Goal: Task Accomplishment & Management: Manage account settings

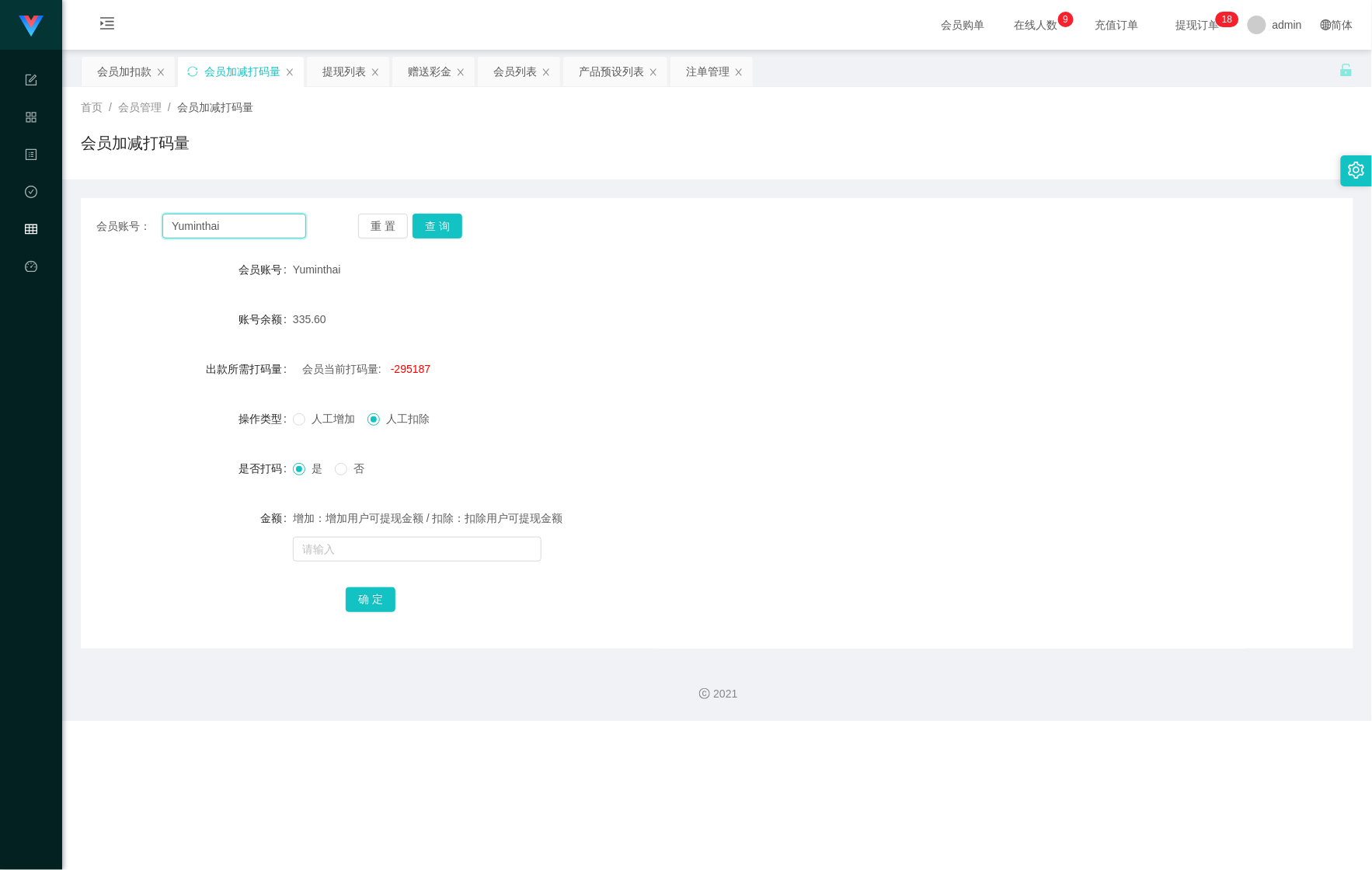
drag, startPoint x: 246, startPoint y: 216, endPoint x: 153, endPoint y: 211, distance: 93.1
click at [153, 211] on div "会员账号： Yuminthai 重 置 查 询 会员账号 Yuminthai 账号余额 335.60 出款所需打码量 会员当前打码量: -295187 操作类…" at bounding box center [716, 423] width 1272 height 450
paste input "selina"
type input "selina"
click at [116, 86] on div "会员加扣款" at bounding box center [124, 71] width 55 height 29
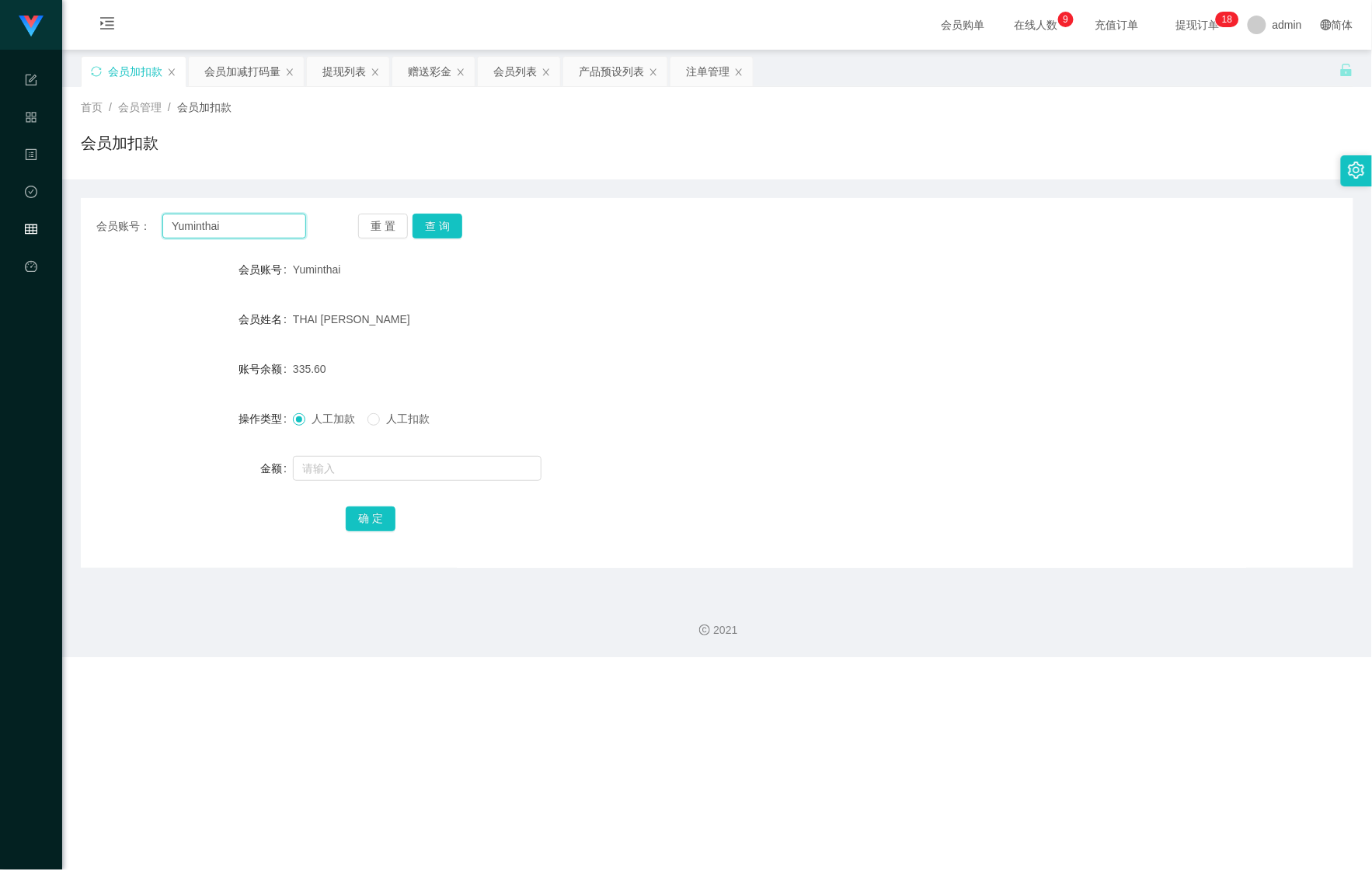
drag, startPoint x: 235, startPoint y: 230, endPoint x: 97, endPoint y: 230, distance: 138.0
click at [117, 230] on div "会员账号： [PERSON_NAME]" at bounding box center [201, 226] width 210 height 25
paste input "selina"
type input "selina"
click at [436, 218] on button "查 询" at bounding box center [437, 226] width 49 height 25
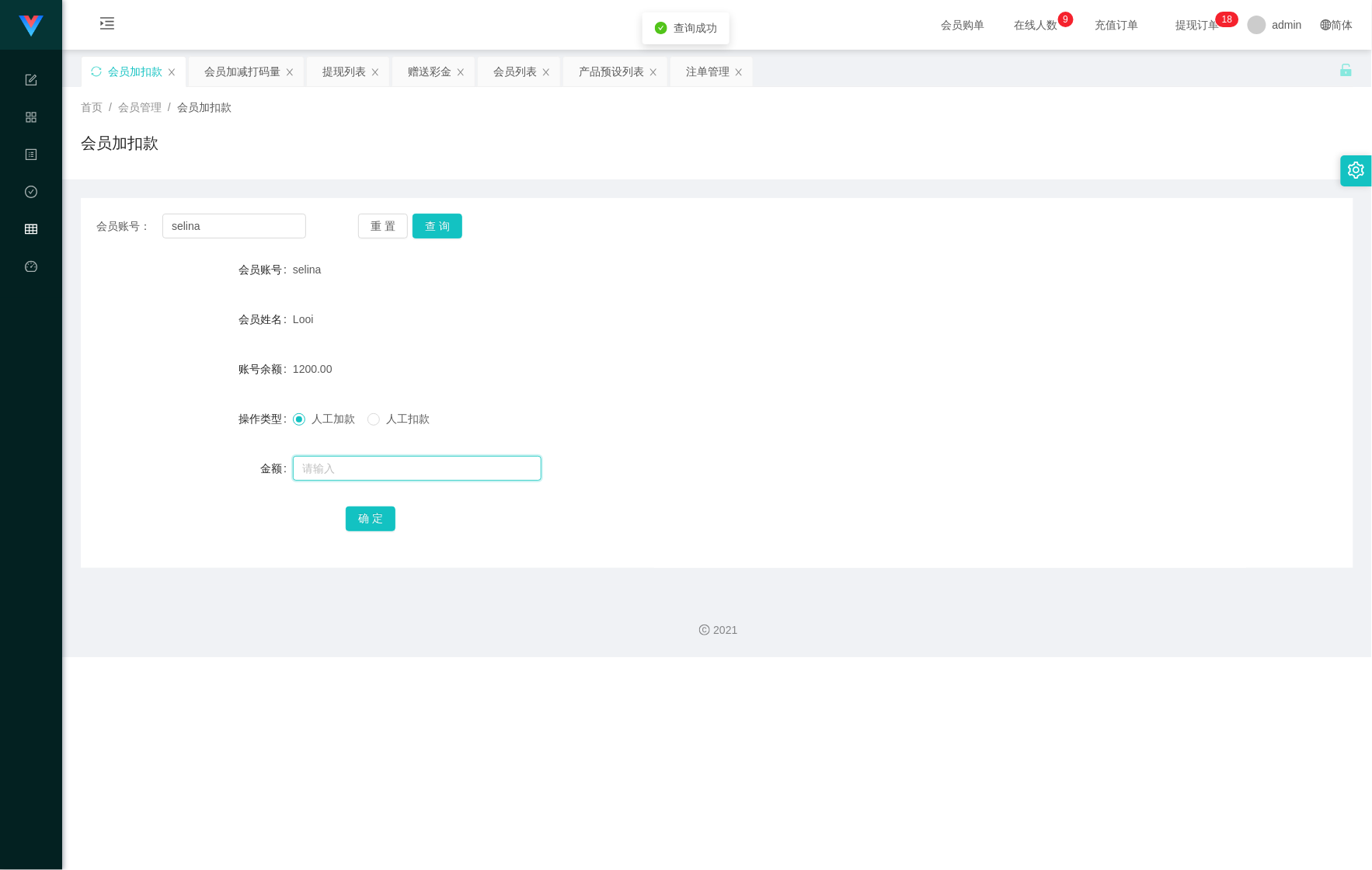
click at [386, 461] on input "text" at bounding box center [417, 468] width 249 height 25
type input "800"
drag, startPoint x: 356, startPoint y: 511, endPoint x: 359, endPoint y: 469, distance: 42.1
click at [356, 511] on button "确 定" at bounding box center [370, 519] width 49 height 25
click at [228, 69] on div "会员加减打码量" at bounding box center [243, 71] width 76 height 29
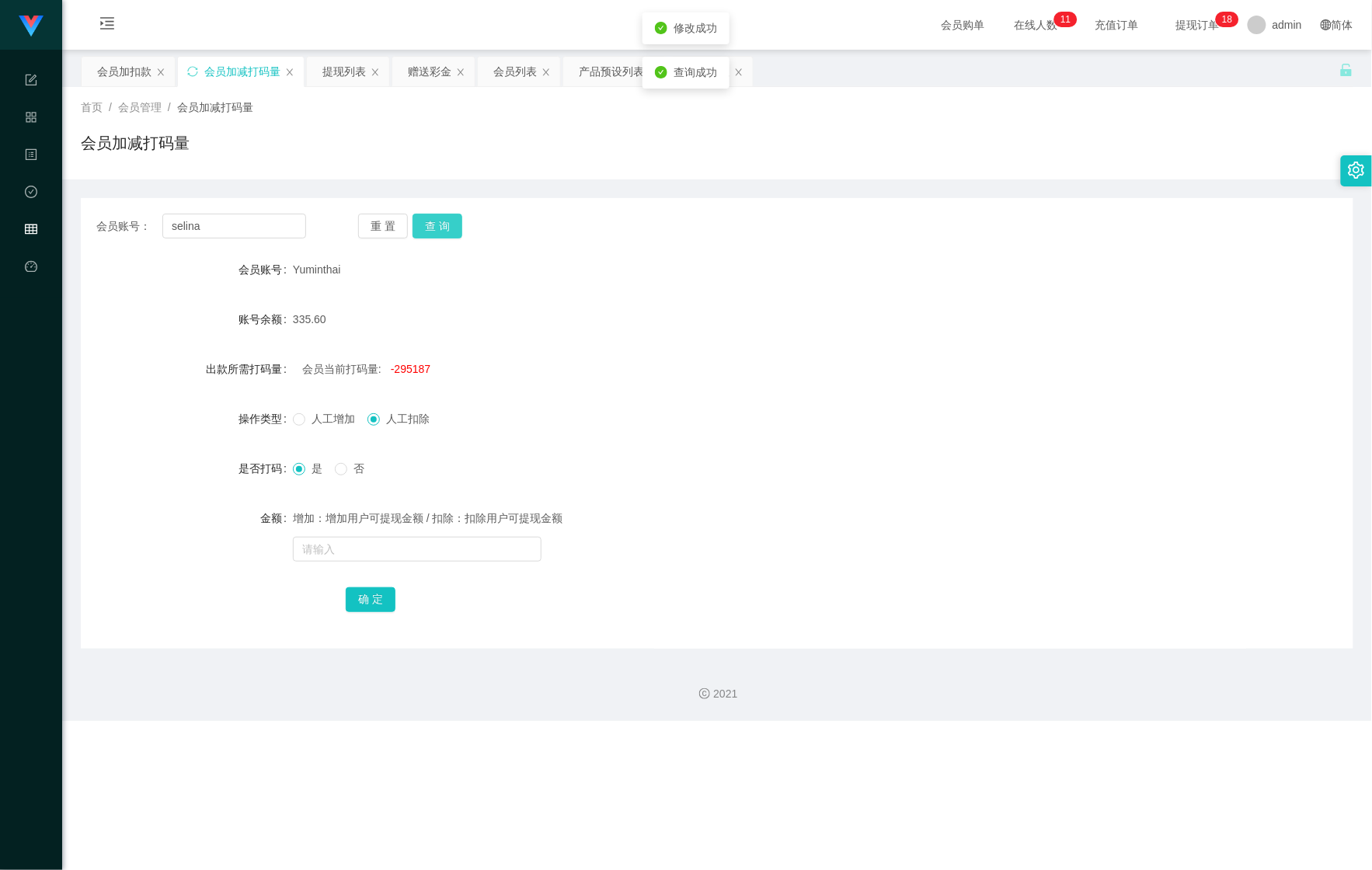
click at [421, 221] on button "查 询" at bounding box center [437, 226] width 49 height 25
click at [126, 76] on div "会员加扣款" at bounding box center [124, 71] width 55 height 29
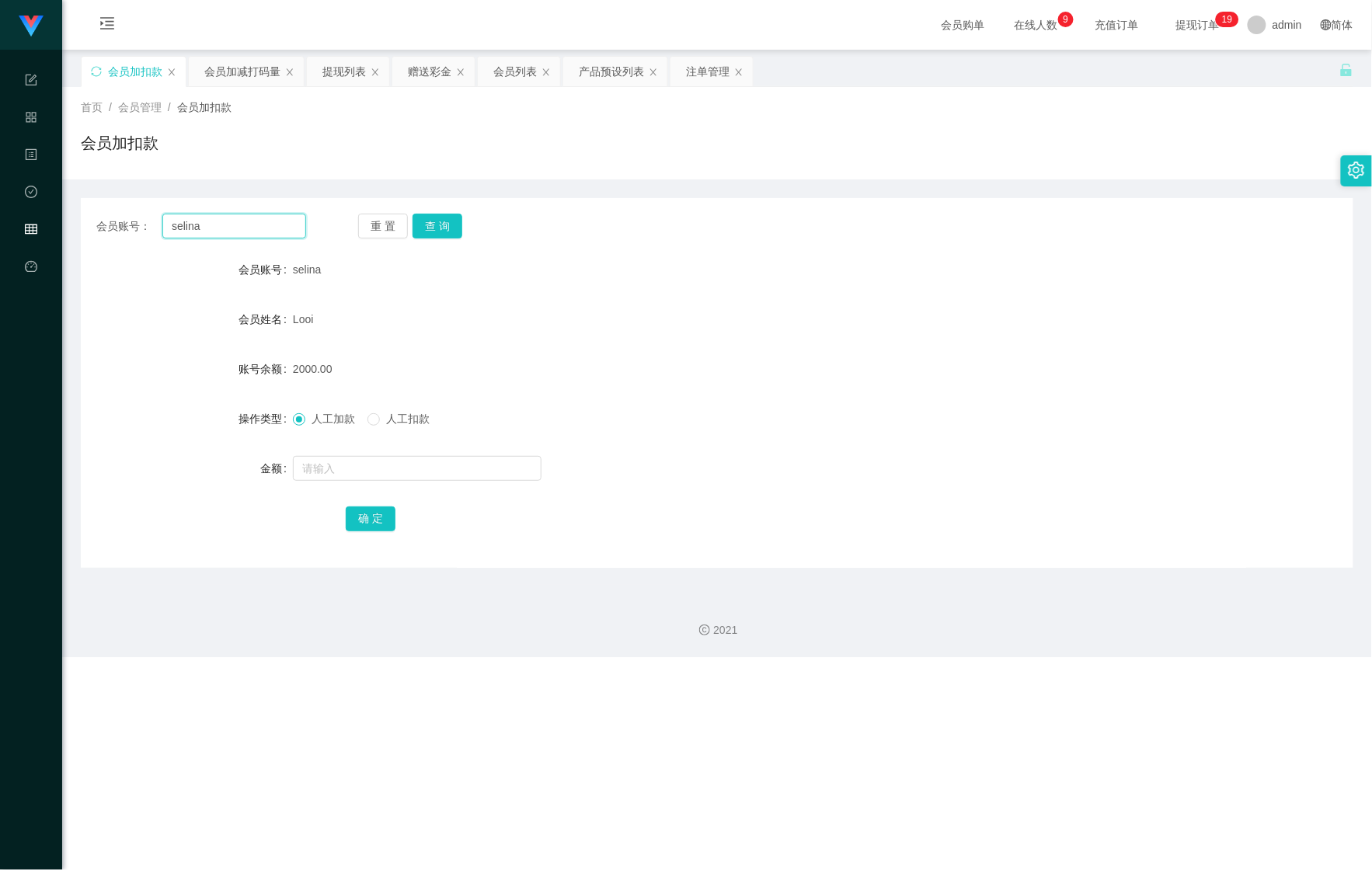
drag, startPoint x: 256, startPoint y: 221, endPoint x: 54, endPoint y: 230, distance: 202.2
click at [65, 231] on main "关闭左侧 关闭右侧 关闭其它 刷新页面 会员加扣款 会员加减打码量 提现列表 赠送彩金 会员列表 产品预设列表 注单管理 首页 / 会员管理 / 会员加扣款 …" at bounding box center [717, 317] width 1311 height 535
paste input "Lai"
type input "Lai"
click at [454, 229] on button "查 询" at bounding box center [437, 226] width 49 height 25
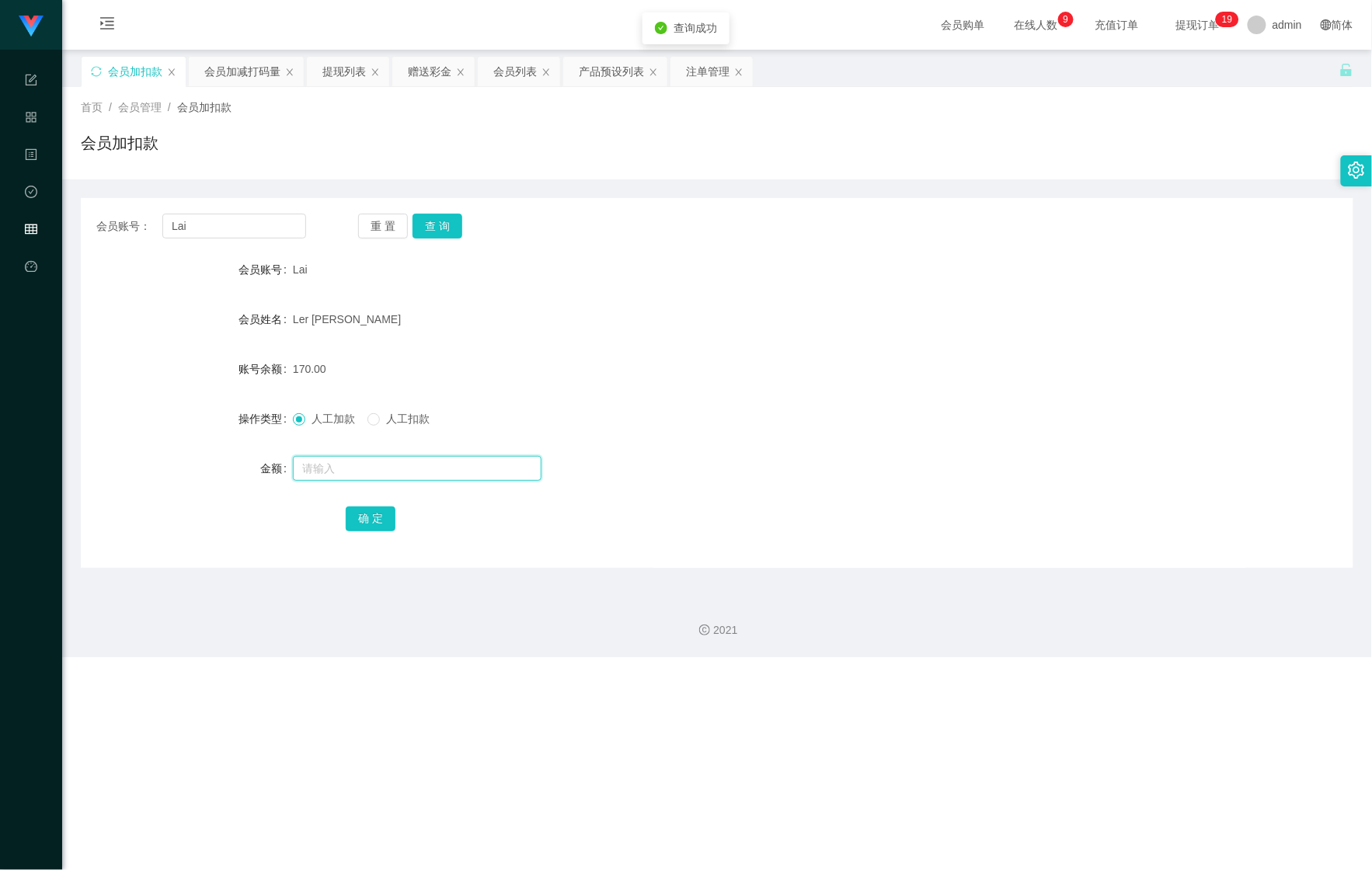
click at [419, 472] on input "text" at bounding box center [417, 468] width 249 height 25
type input "830"
click at [384, 520] on button "确 定" at bounding box center [370, 519] width 49 height 25
click at [219, 69] on div "会员加减打码量" at bounding box center [243, 71] width 76 height 29
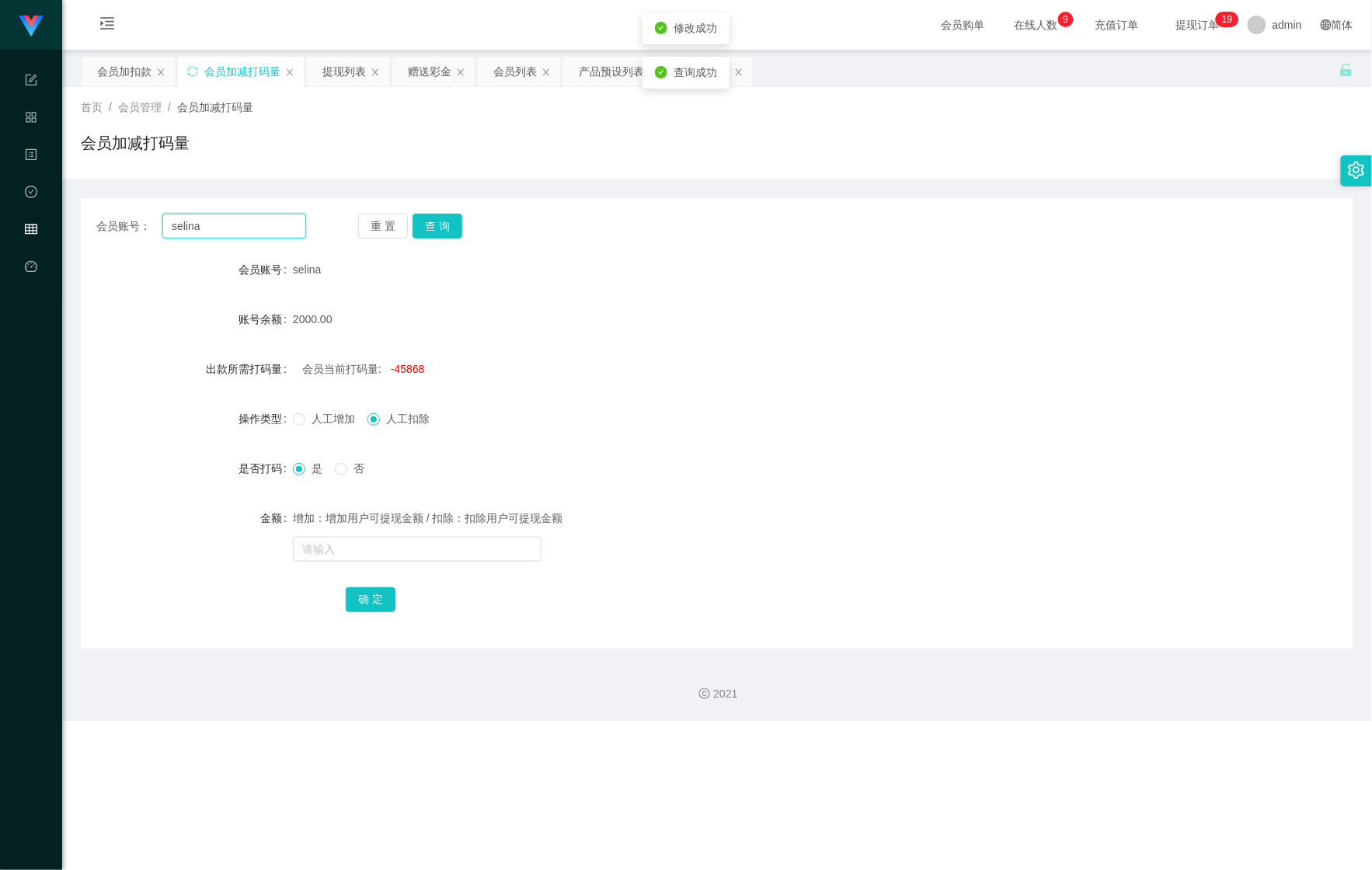
drag, startPoint x: 213, startPoint y: 225, endPoint x: 178, endPoint y: 224, distance: 35.0
click at [88, 217] on div "会员账号： [PERSON_NAME] 查 询" at bounding box center [716, 226] width 1272 height 25
paste input "Lai"
type input "Lai"
click at [427, 222] on button "查 询" at bounding box center [437, 226] width 49 height 25
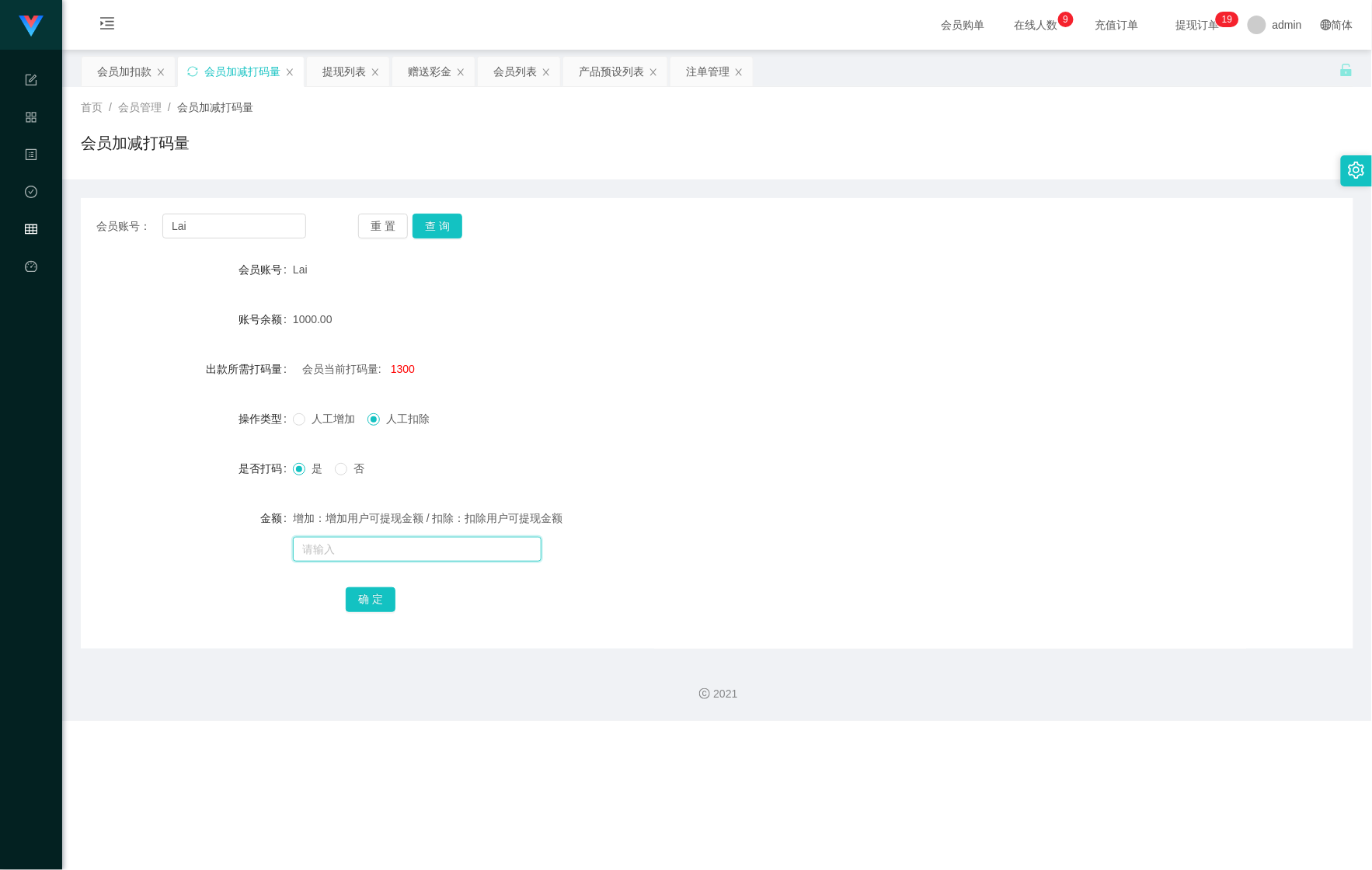
click at [350, 538] on input "text" at bounding box center [417, 549] width 249 height 25
type input "1414551"
click at [360, 585] on div "确 定" at bounding box center [717, 599] width 743 height 31
click at [362, 600] on button "确 定" at bounding box center [370, 599] width 49 height 25
click at [109, 65] on div "会员加扣款" at bounding box center [124, 71] width 55 height 29
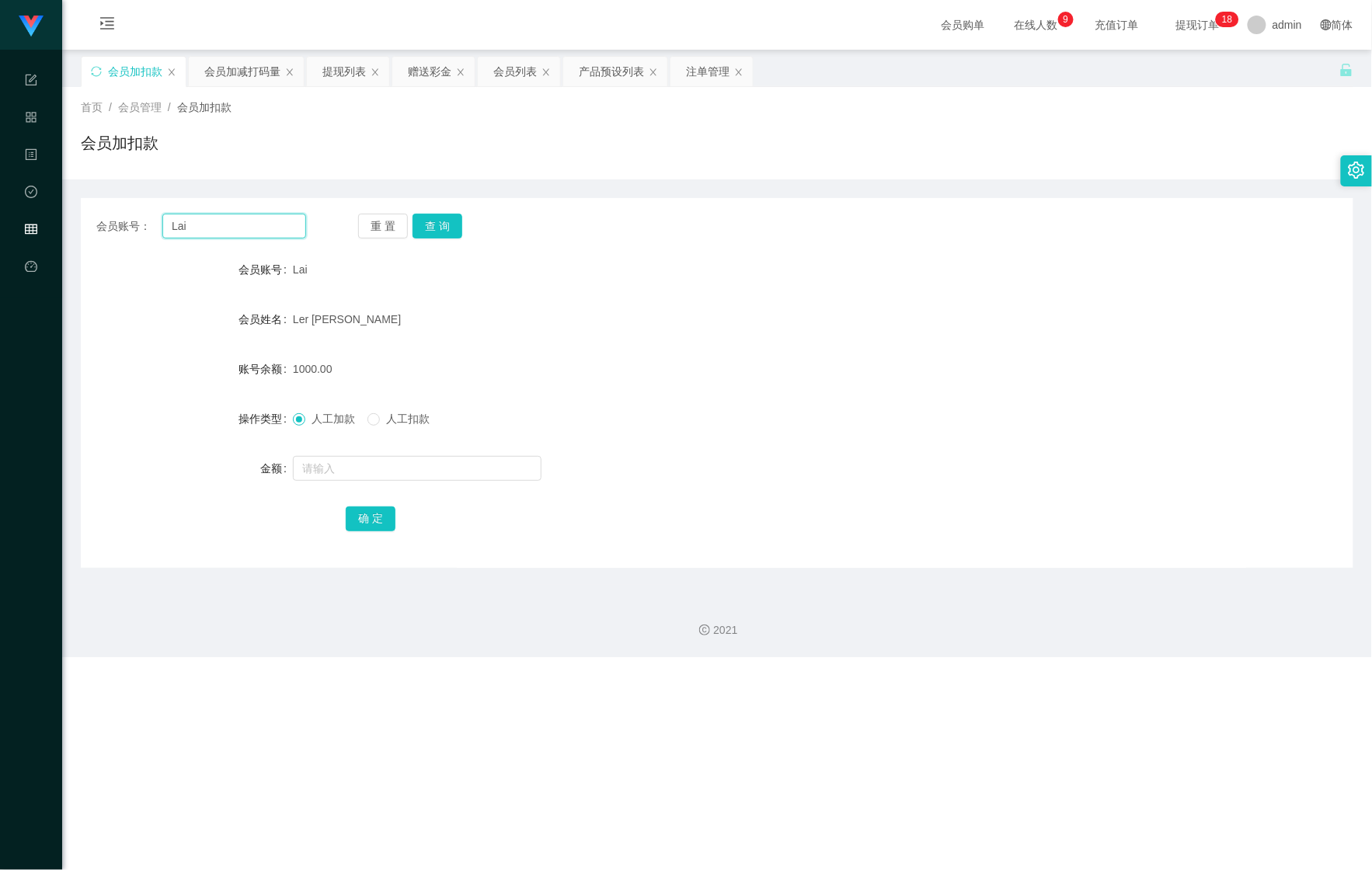
drag, startPoint x: 94, startPoint y: 234, endPoint x: 63, endPoint y: 234, distance: 31.0
click at [81, 234] on div "会员账号： [PERSON_NAME] 查 询" at bounding box center [716, 226] width 1272 height 25
paste input "jianluen"
type input "jianluen"
click at [433, 230] on button "查 询" at bounding box center [437, 226] width 49 height 25
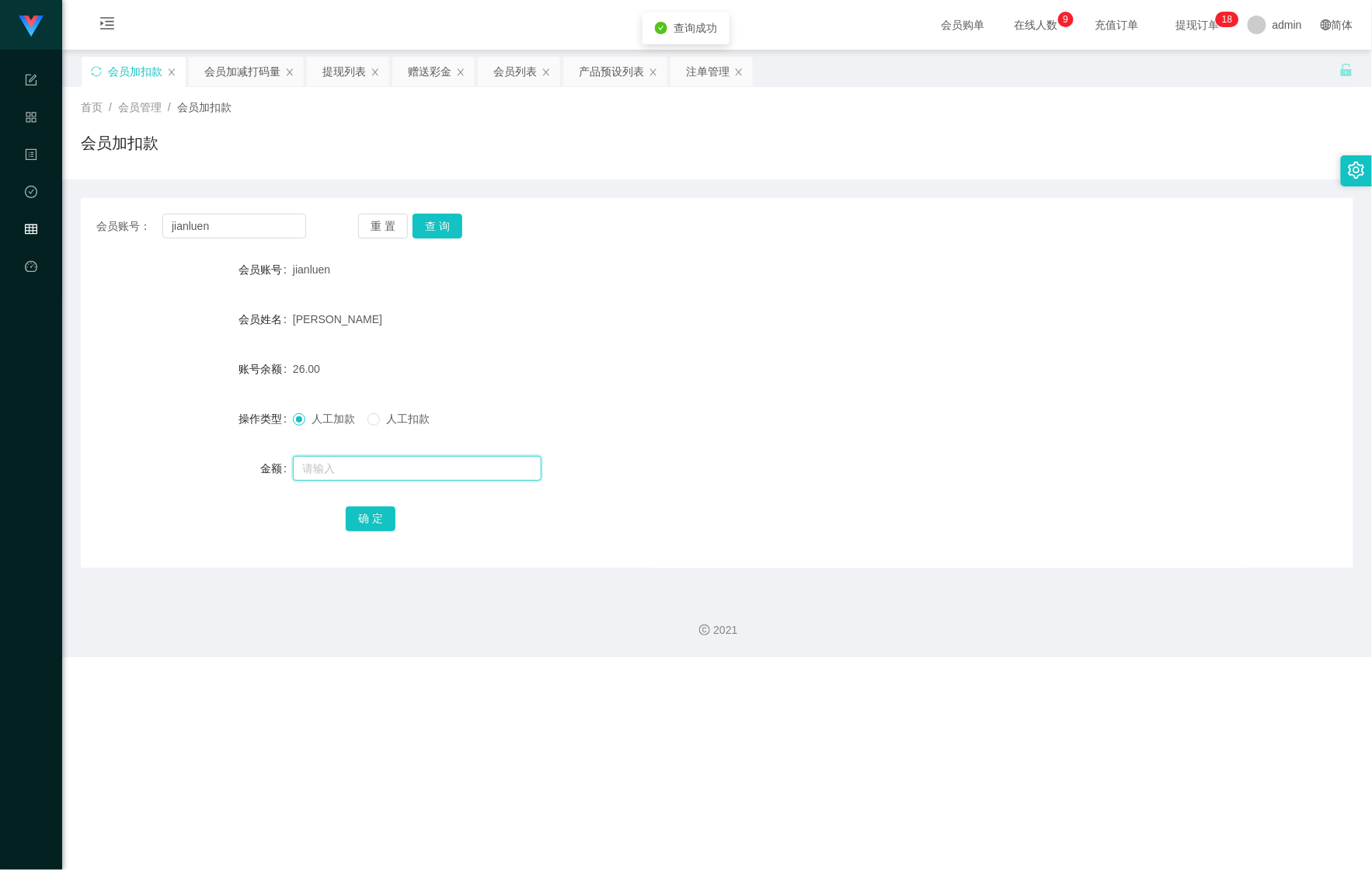
click at [352, 475] on input "text" at bounding box center [417, 468] width 249 height 25
type input "274"
click at [355, 506] on button "确 定" at bounding box center [370, 519] width 49 height 25
click at [221, 76] on div "会员加减打码量" at bounding box center [243, 71] width 76 height 29
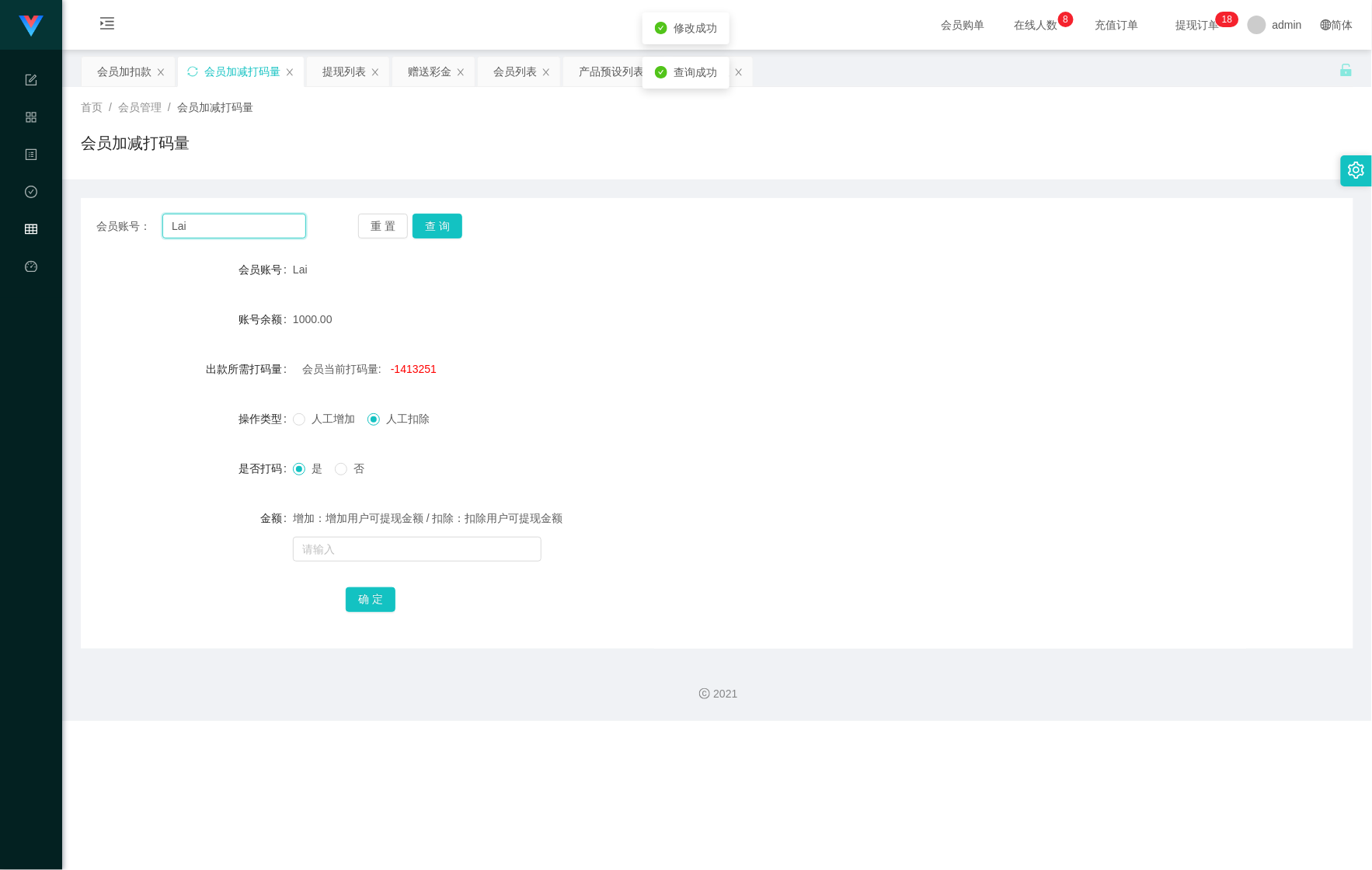
drag, startPoint x: 200, startPoint y: 222, endPoint x: 119, endPoint y: 229, distance: 81.3
click at [44, 236] on section "Shopee Workbench 系统配置 产品管理 内容中心 数据中心 会员管理 平台首页 保存配置 重置配置 整体风格设置 主题色 导航设置 内容区域宽度…" at bounding box center [686, 360] width 1372 height 721
paste input "jianluen"
type input "jianluen"
click at [432, 216] on button "查 询" at bounding box center [437, 226] width 49 height 25
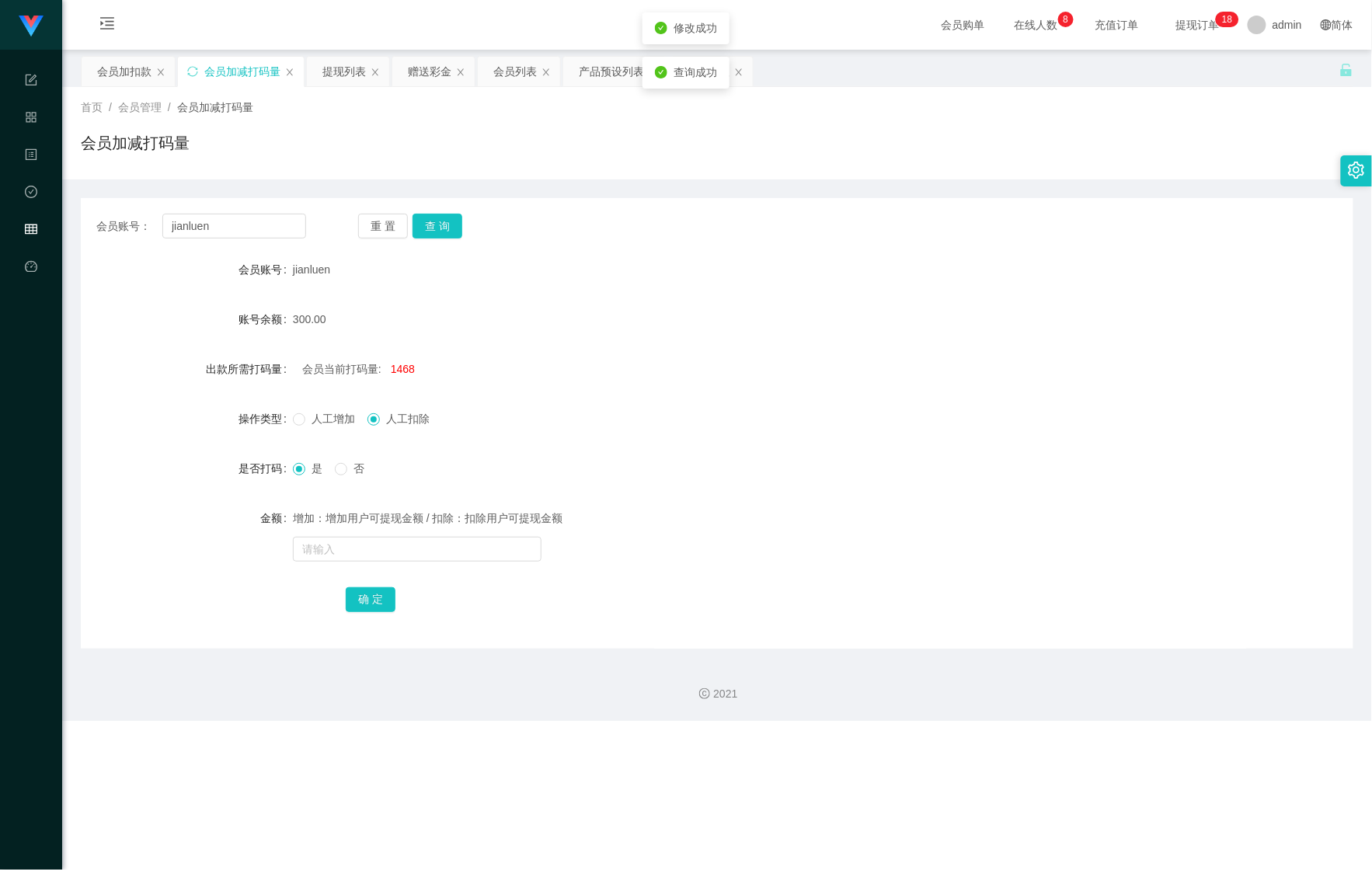
click at [372, 535] on div "增加：增加用户可提现金额 / 扣除：扣除用户可提现金额" at bounding box center [664, 533] width 743 height 62
click at [361, 550] on input "text" at bounding box center [417, 549] width 249 height 25
type input "544515"
drag, startPoint x: 366, startPoint y: 597, endPoint x: 547, endPoint y: 547, distance: 187.8
click at [366, 597] on button "确 定" at bounding box center [370, 599] width 49 height 25
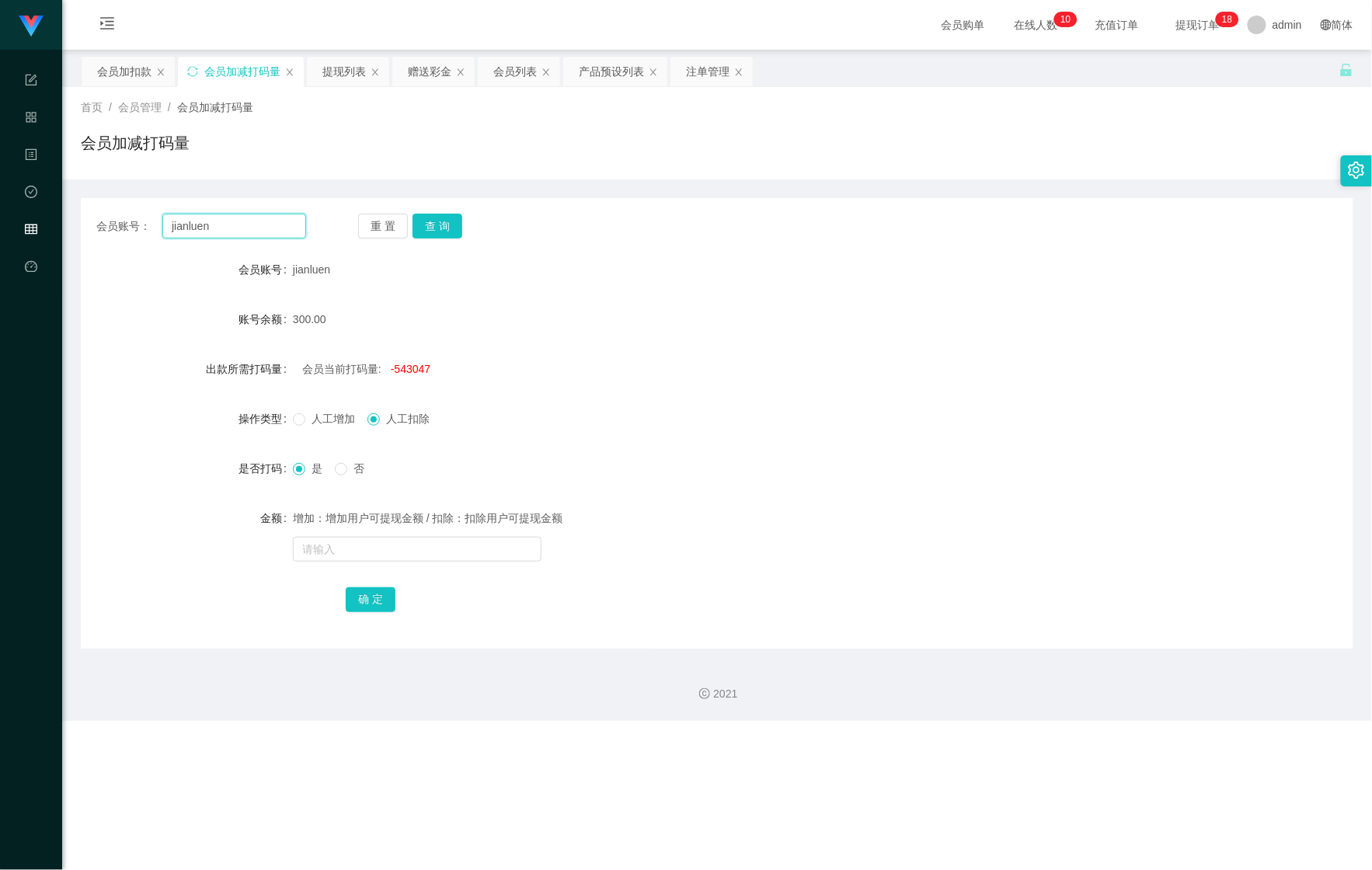
click at [247, 225] on input "jianluen" at bounding box center [234, 226] width 144 height 25
drag, startPoint x: 247, startPoint y: 225, endPoint x: 49, endPoint y: 203, distance: 199.2
click at [49, 203] on section "Shopee Workbench 系统配置 产品管理 内容中心 数据中心 会员管理 平台首页 保存配置 重置配置 整体风格设置 主题色 导航设置 内容区域宽度…" at bounding box center [686, 360] width 1372 height 721
paste input "Chen1135"
type input "Chen1135"
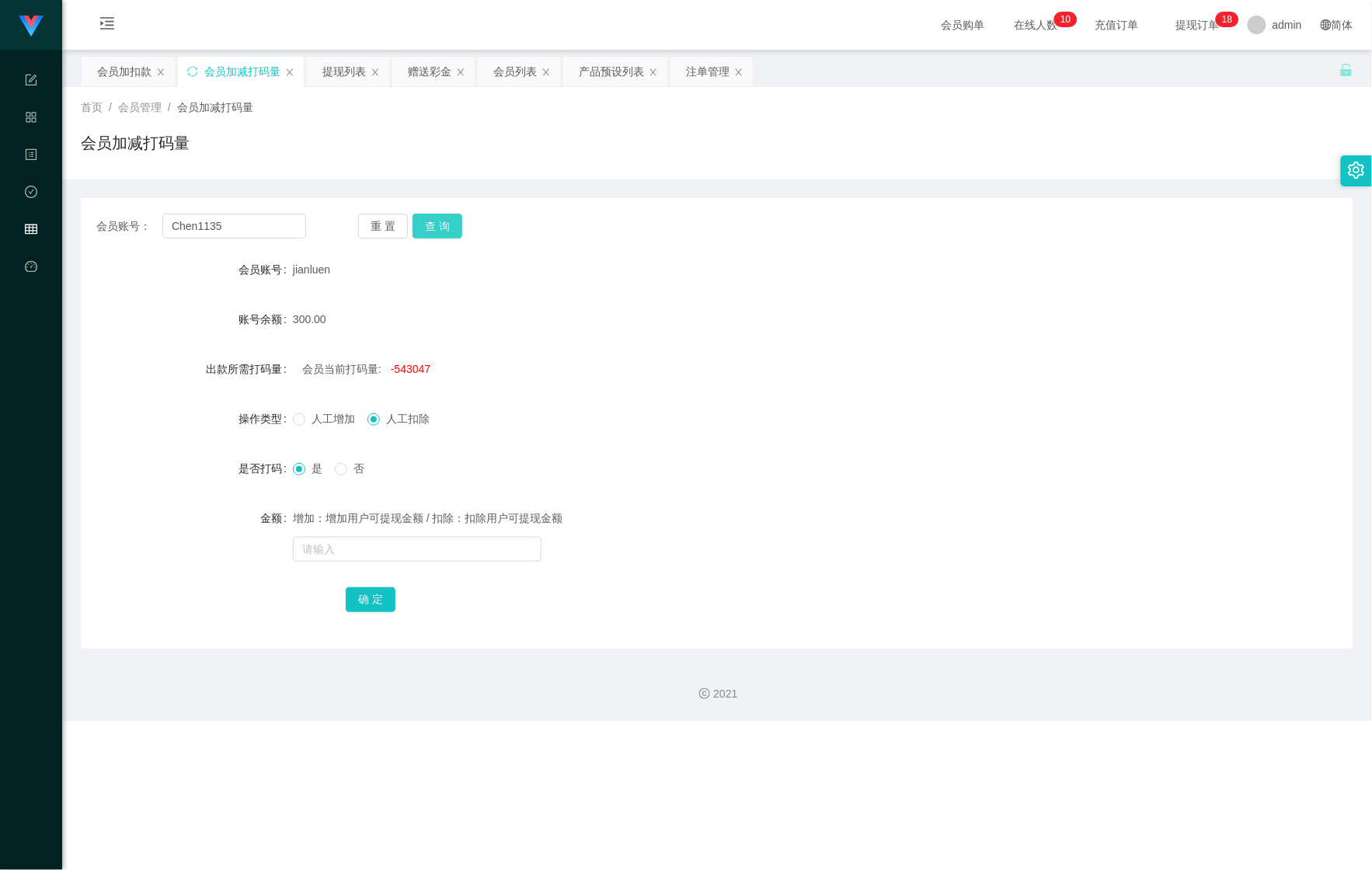
click at [430, 228] on button "查 询" at bounding box center [437, 226] width 49 height 25
click at [103, 76] on div "会员加扣款" at bounding box center [124, 71] width 55 height 29
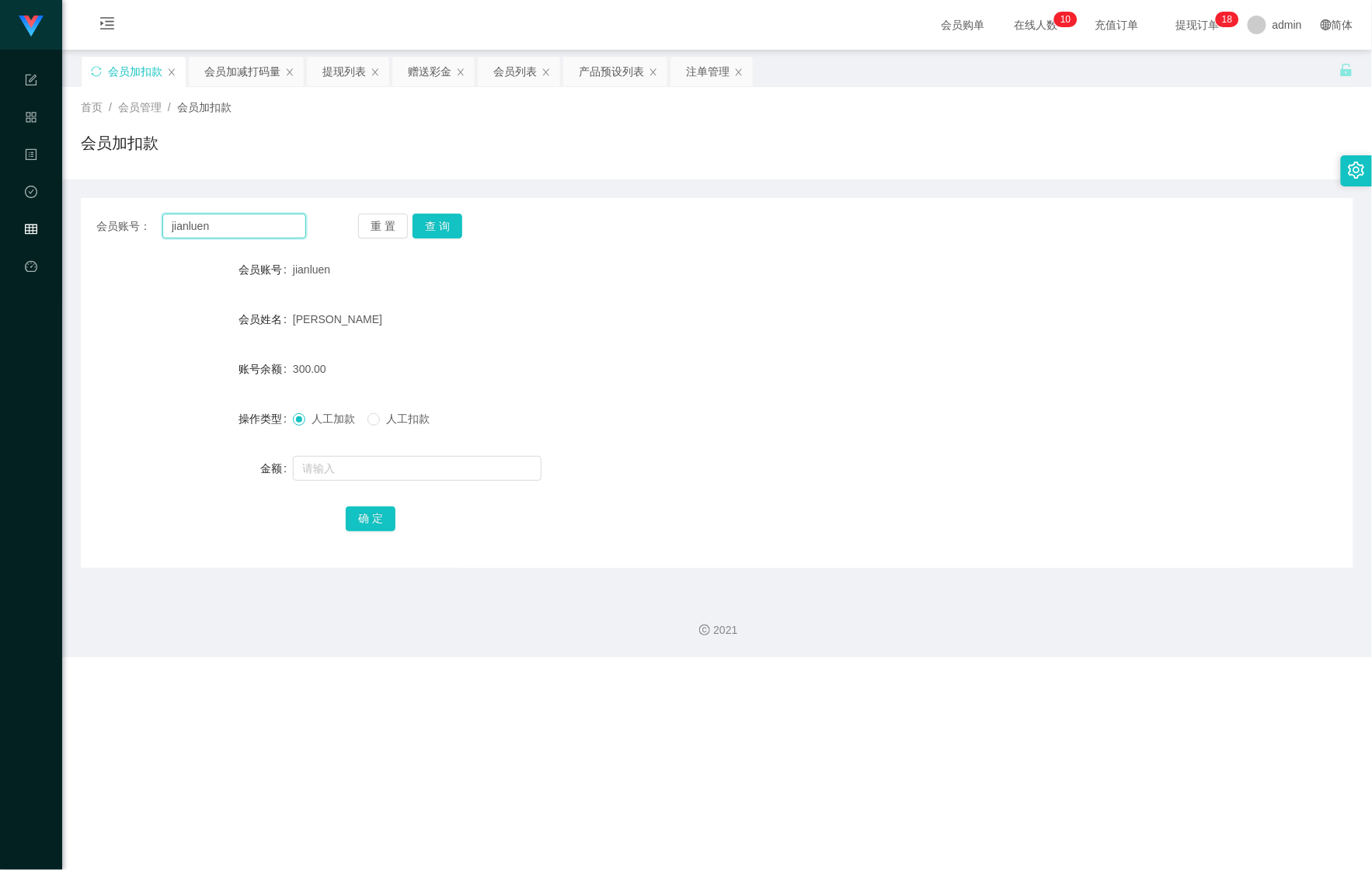
drag, startPoint x: 205, startPoint y: 227, endPoint x: 225, endPoint y: 228, distance: 20.0
click at [126, 230] on div "会员账号： jianluen" at bounding box center [201, 226] width 210 height 25
paste input "Chen1135"
type input "Chen1135"
click at [454, 221] on button "查 询" at bounding box center [437, 226] width 49 height 25
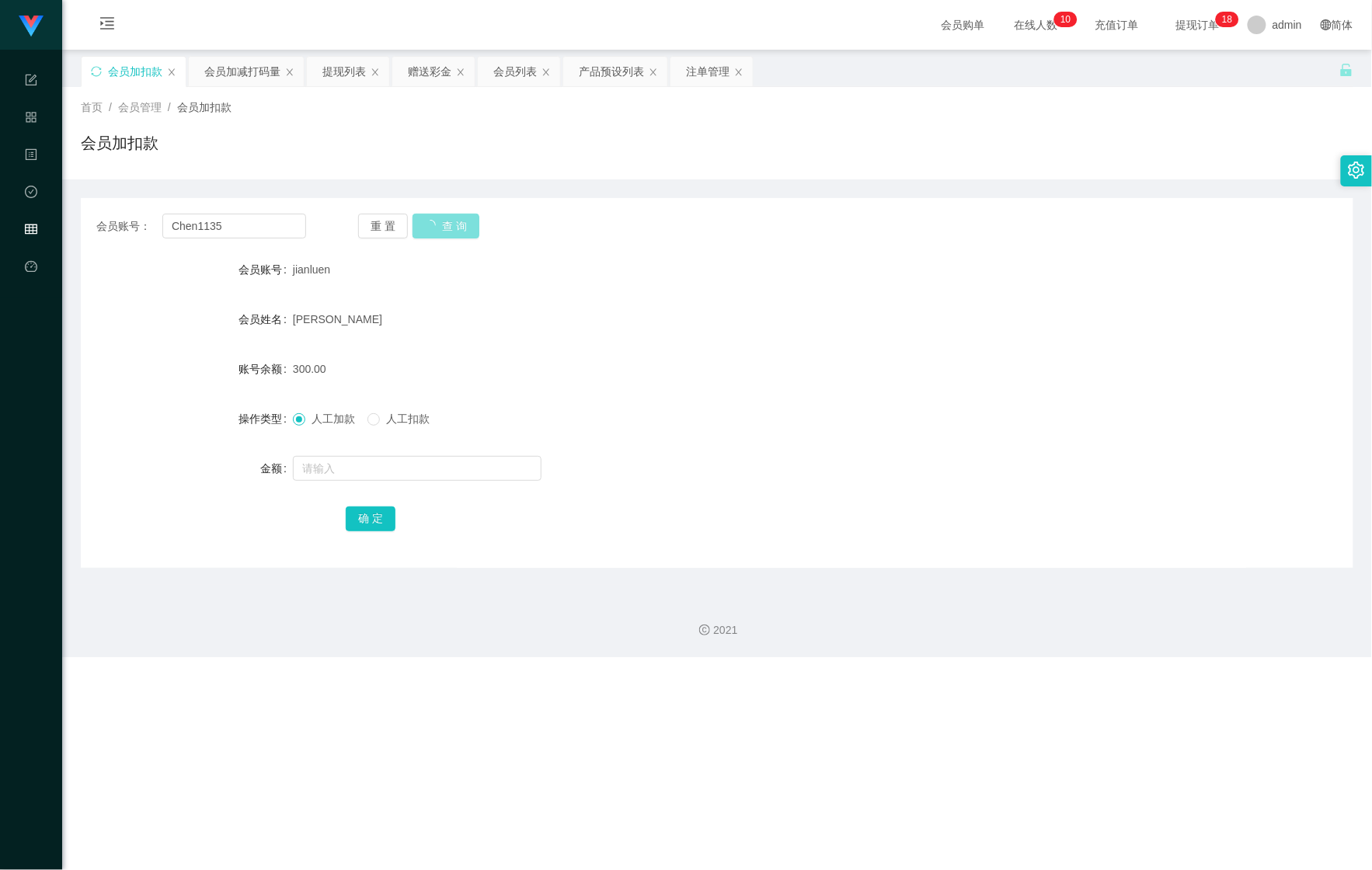
click at [454, 221] on button "查 询" at bounding box center [445, 226] width 67 height 25
click at [355, 461] on input "text" at bounding box center [417, 468] width 249 height 25
type input "225"
drag, startPoint x: 368, startPoint y: 522, endPoint x: 371, endPoint y: 507, distance: 15.3
click at [368, 522] on button "确 定" at bounding box center [370, 519] width 49 height 25
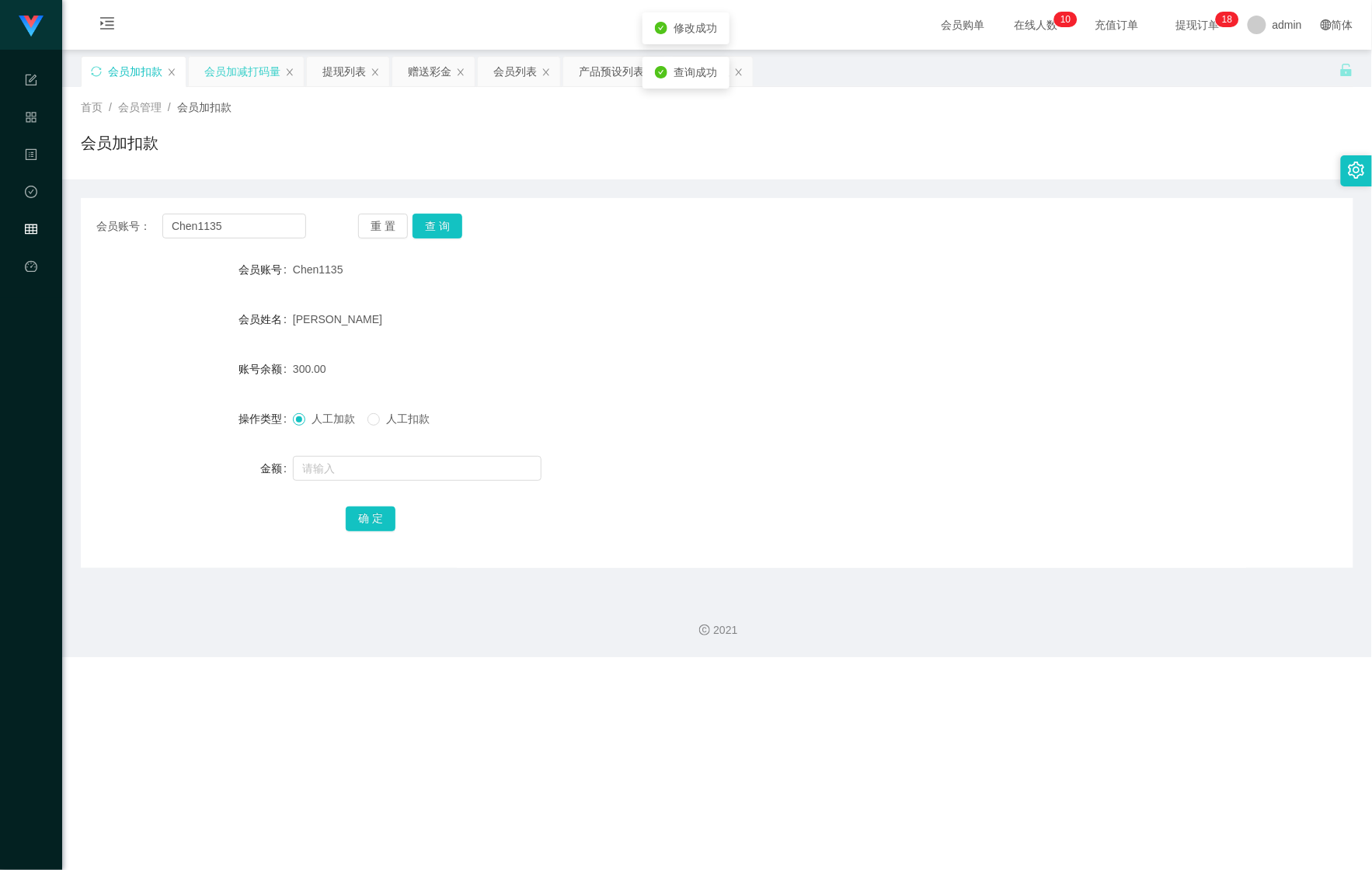
click at [227, 68] on div "会员加减打码量" at bounding box center [243, 71] width 76 height 29
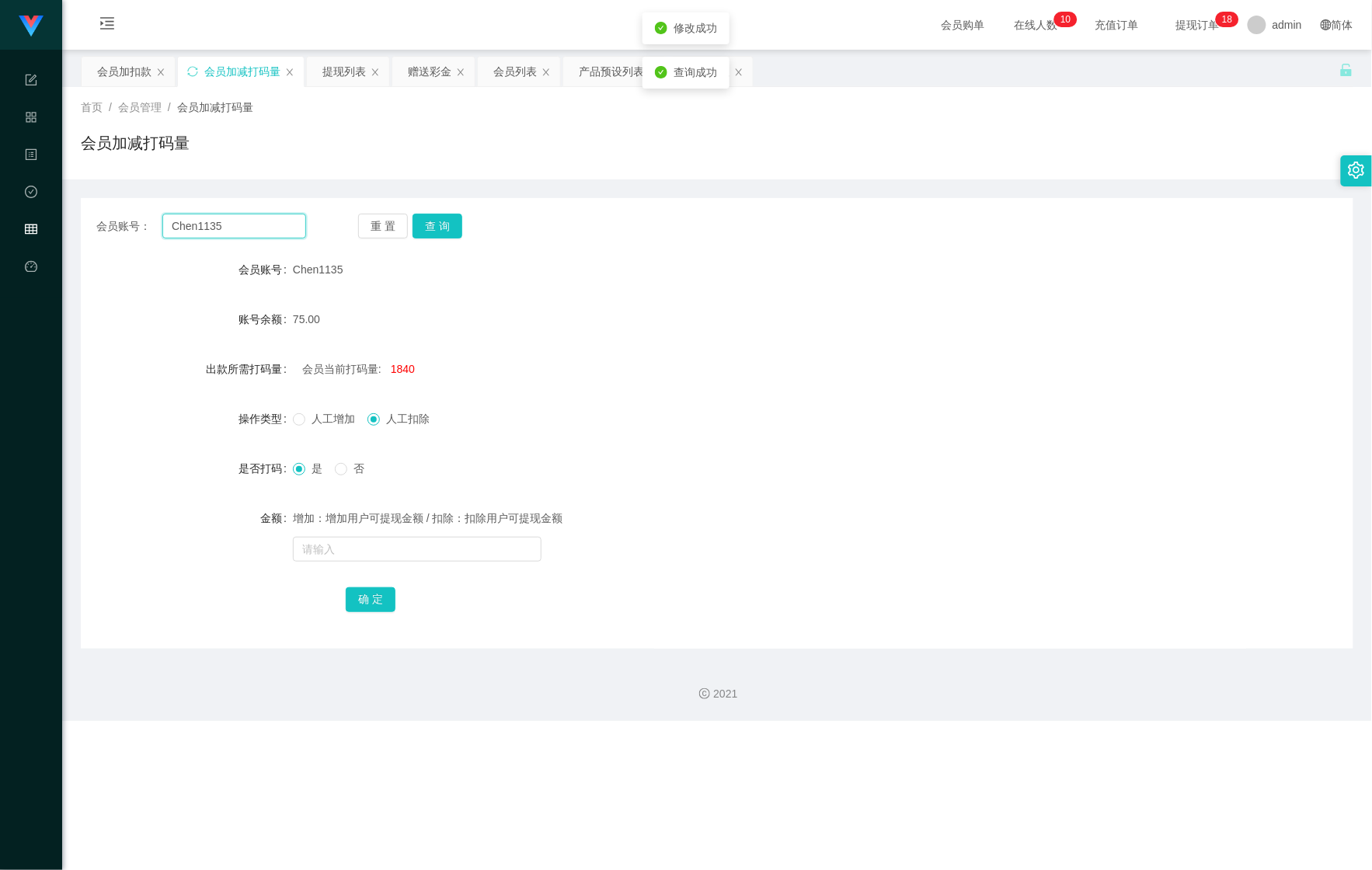
drag, startPoint x: 253, startPoint y: 222, endPoint x: 104, endPoint y: 236, distance: 149.7
click at [107, 236] on div "会员账号： Chen1135" at bounding box center [201, 226] width 210 height 25
drag, startPoint x: 464, startPoint y: 224, endPoint x: 407, endPoint y: 249, distance: 62.2
click at [462, 227] on div "重 置 查 询" at bounding box center [463, 226] width 210 height 25
drag, startPoint x: 371, startPoint y: 561, endPoint x: 365, endPoint y: 553, distance: 10.0
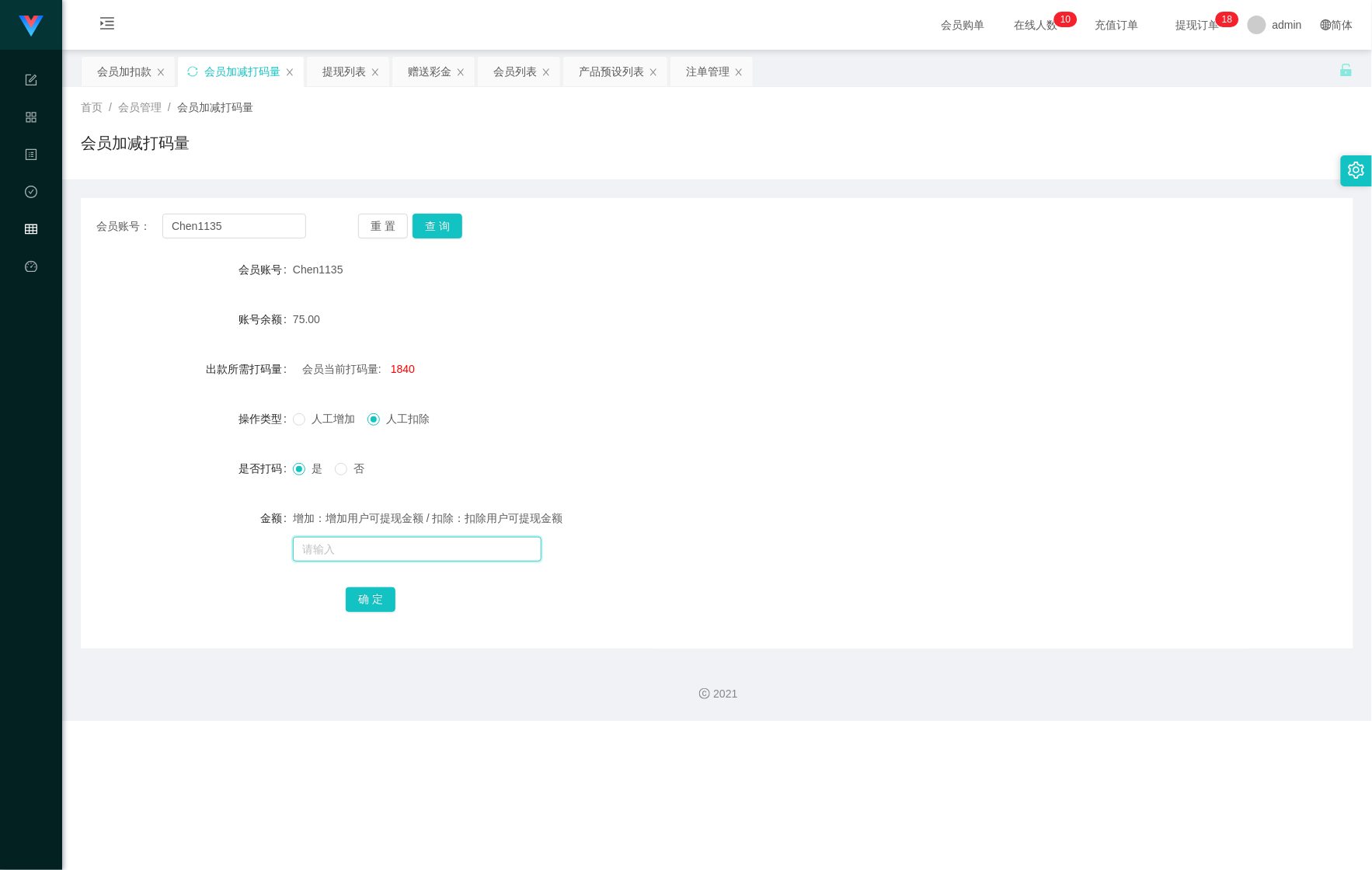
click at [371, 561] on input "text" at bounding box center [417, 549] width 249 height 25
type input "125224"
drag, startPoint x: 365, startPoint y: 604, endPoint x: 377, endPoint y: 584, distance: 23.3
click at [365, 604] on button "确 定" at bounding box center [370, 599] width 49 height 25
drag, startPoint x: 235, startPoint y: 224, endPoint x: 116, endPoint y: 127, distance: 153.5
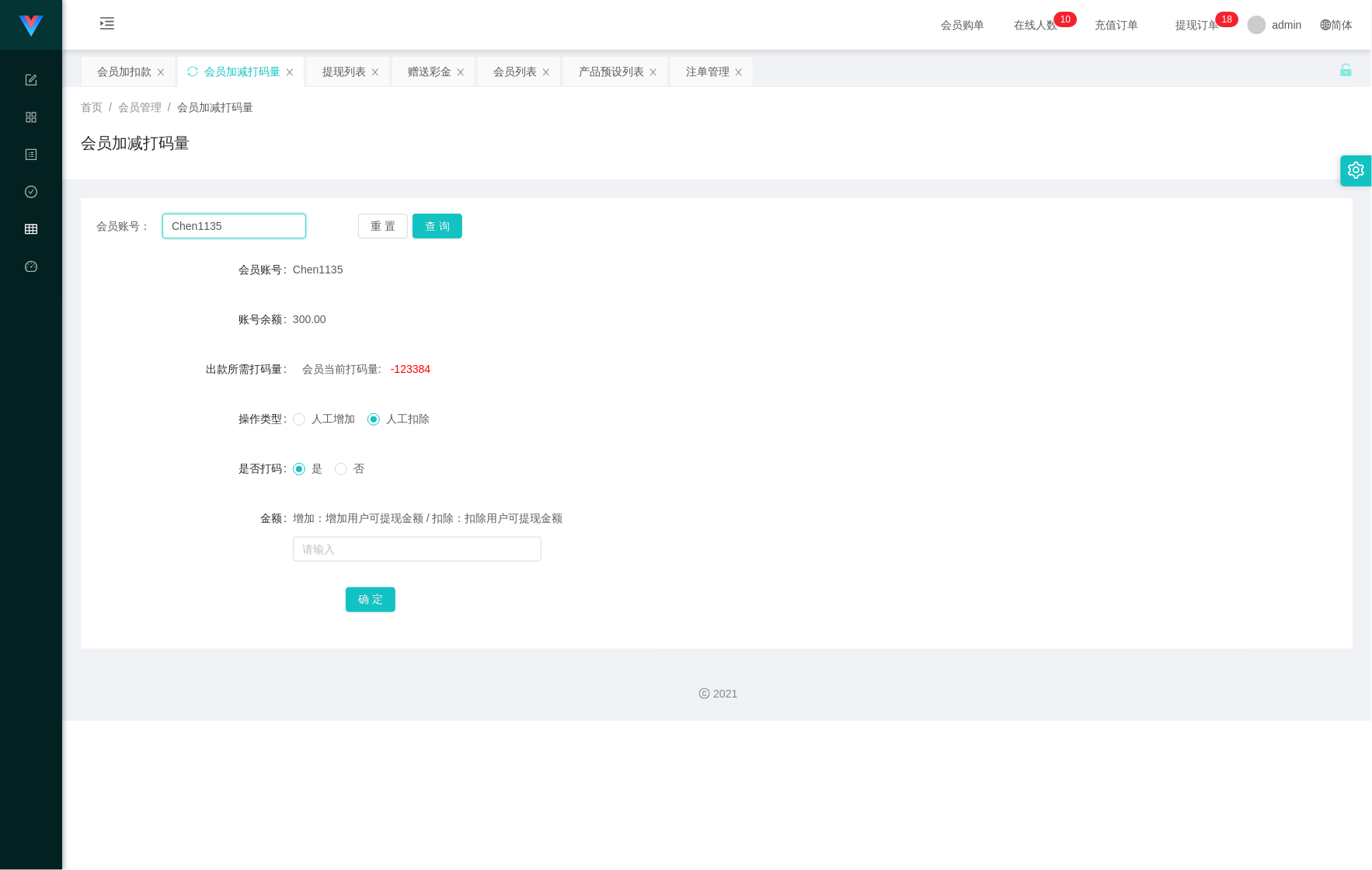
click at [81, 214] on div "会员账号： Chen1135 重 置 查 询" at bounding box center [716, 226] width 1272 height 25
paste input "iceman"
type input "iceman"
drag, startPoint x: 84, startPoint y: 44, endPoint x: 96, endPoint y: 49, distance: 13.0
click at [84, 44] on icon "图标: menu-unfold" at bounding box center [107, 25] width 53 height 49
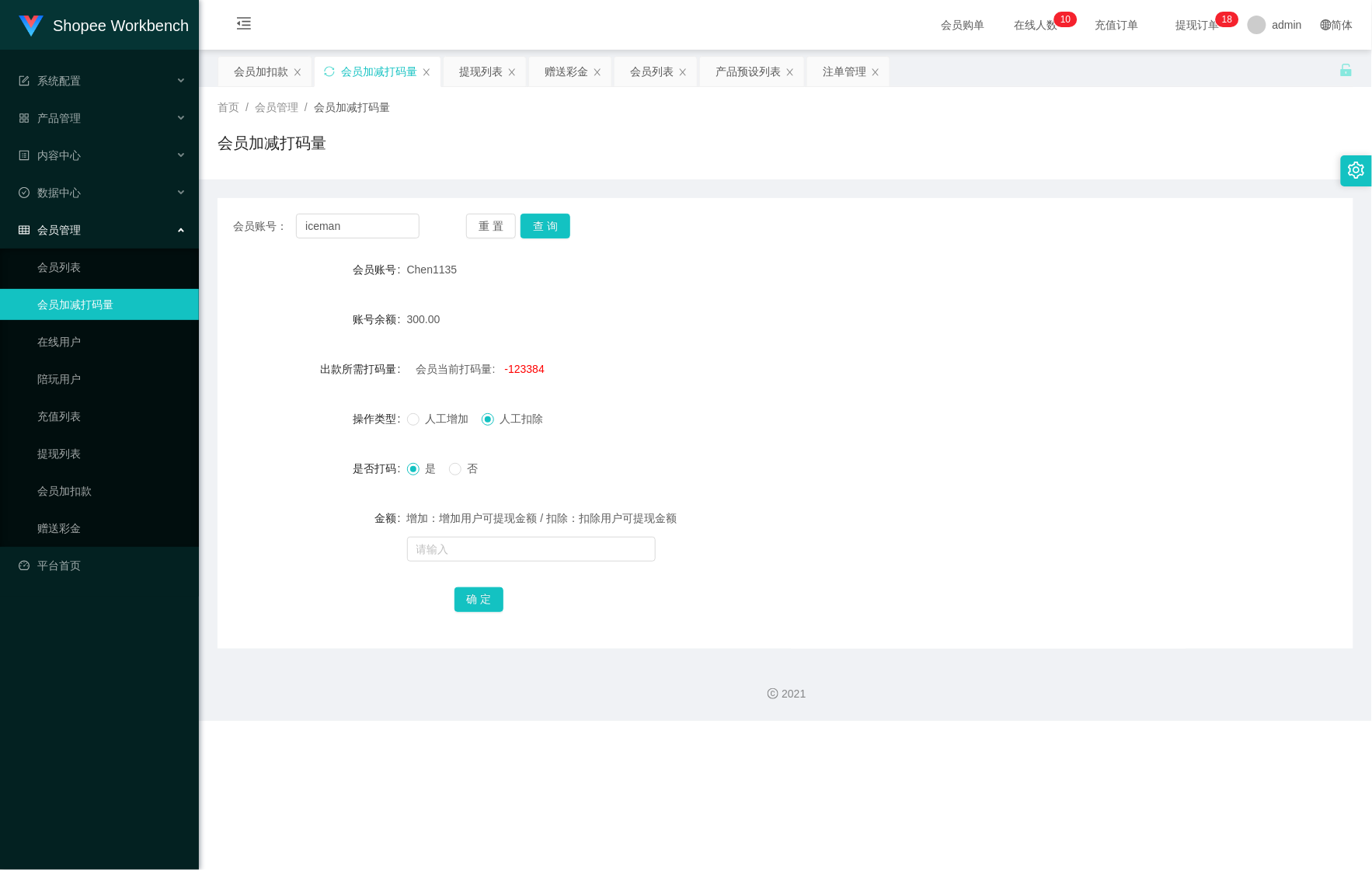
click at [96, 49] on ul "系统配置 系统配置列表 管理员列表 管理员分组 支付通道 产品管理 产品列表 产品预设列表 开奖记录 注单管理 即时注单 内容中心 站内信 公告列表 活动列表…" at bounding box center [100, 323] width 199 height 547
click at [237, 11] on icon "图标: menu-fold" at bounding box center [243, 25] width 53 height 49
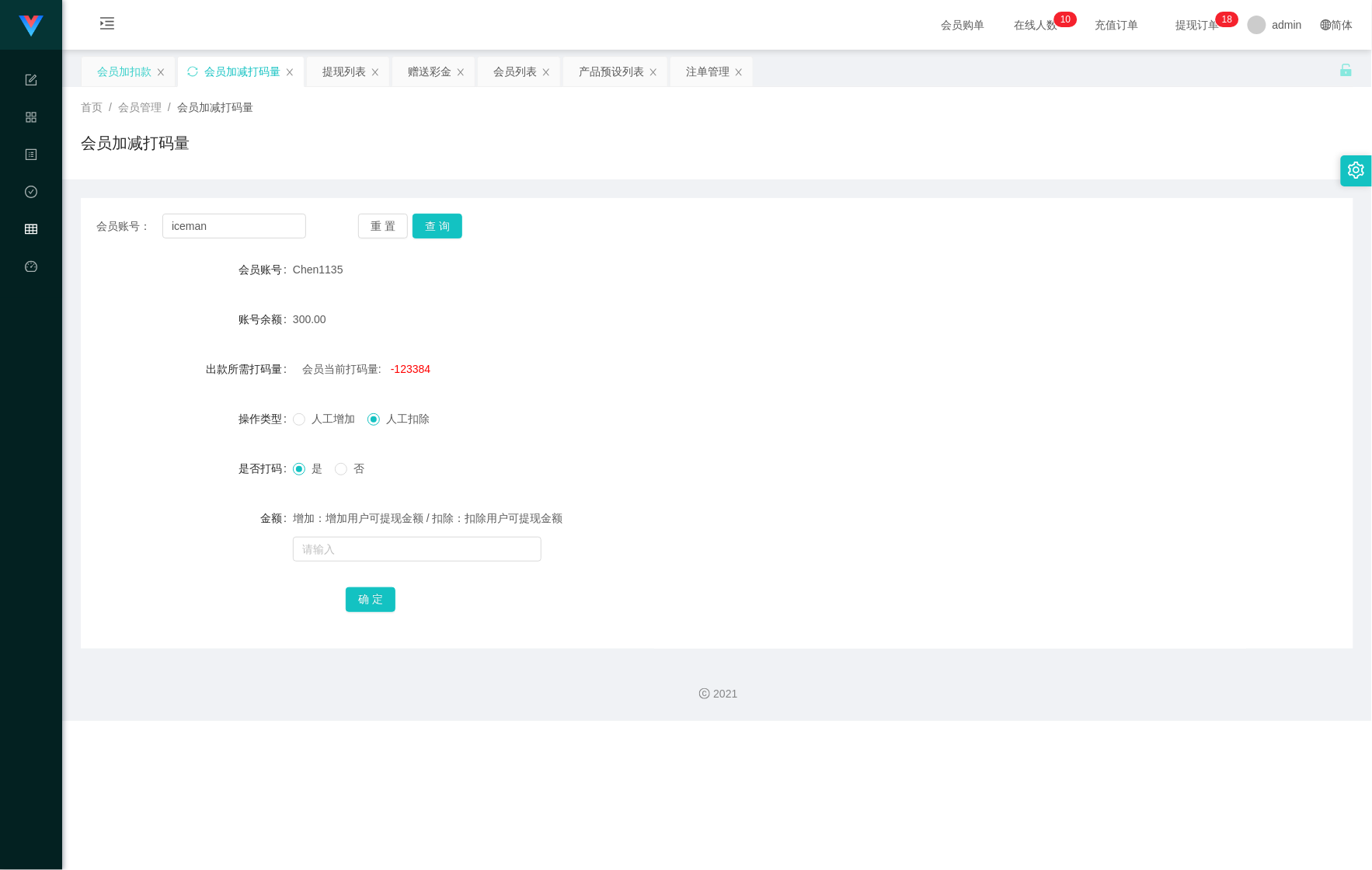
click at [127, 63] on div "会员加扣款" at bounding box center [124, 71] width 55 height 29
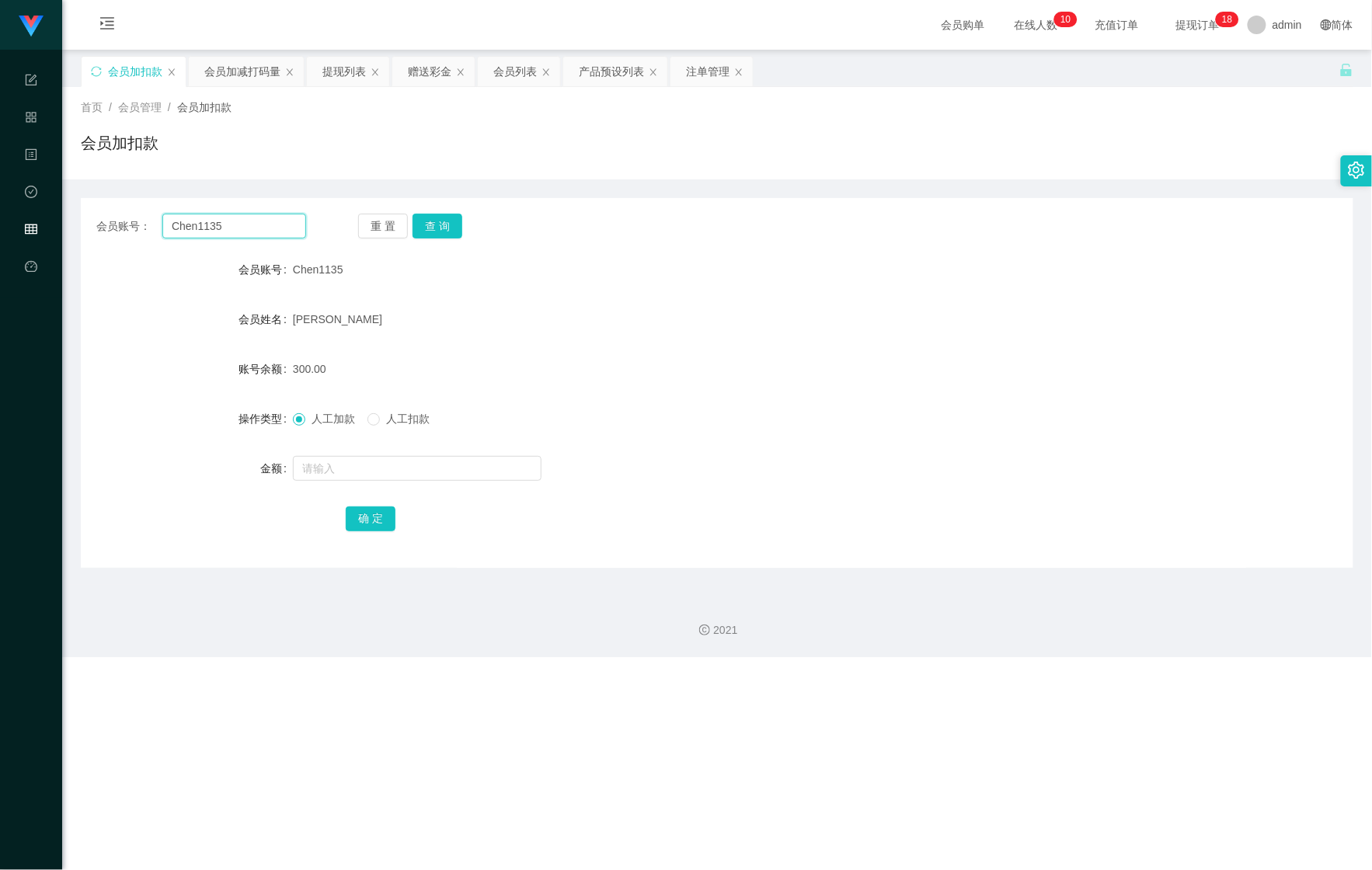
drag, startPoint x: 216, startPoint y: 221, endPoint x: 109, endPoint y: 209, distance: 107.7
click at [117, 214] on div "会员账号： Chen1135" at bounding box center [201, 226] width 210 height 25
paste input "iceman"
drag, startPoint x: 230, startPoint y: 231, endPoint x: 176, endPoint y: 209, distance: 58.3
click at [94, 222] on div "会员账号： iceman5 重 置 查 询" at bounding box center [716, 226] width 1272 height 25
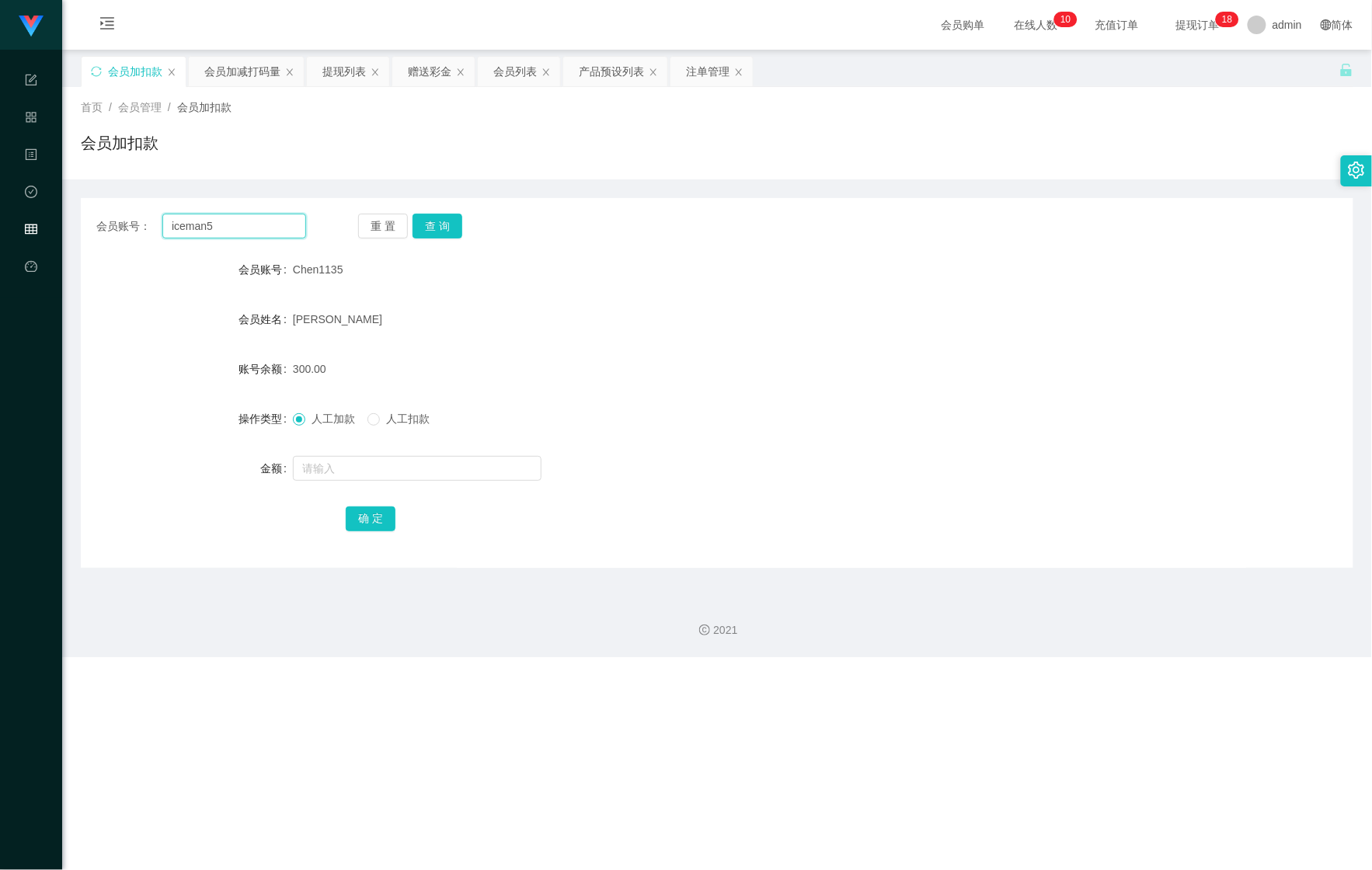
paste input "text"
type input "iceman"
click at [445, 216] on button "查 询" at bounding box center [437, 226] width 49 height 25
click at [336, 471] on input "text" at bounding box center [417, 468] width 249 height 25
type input "276"
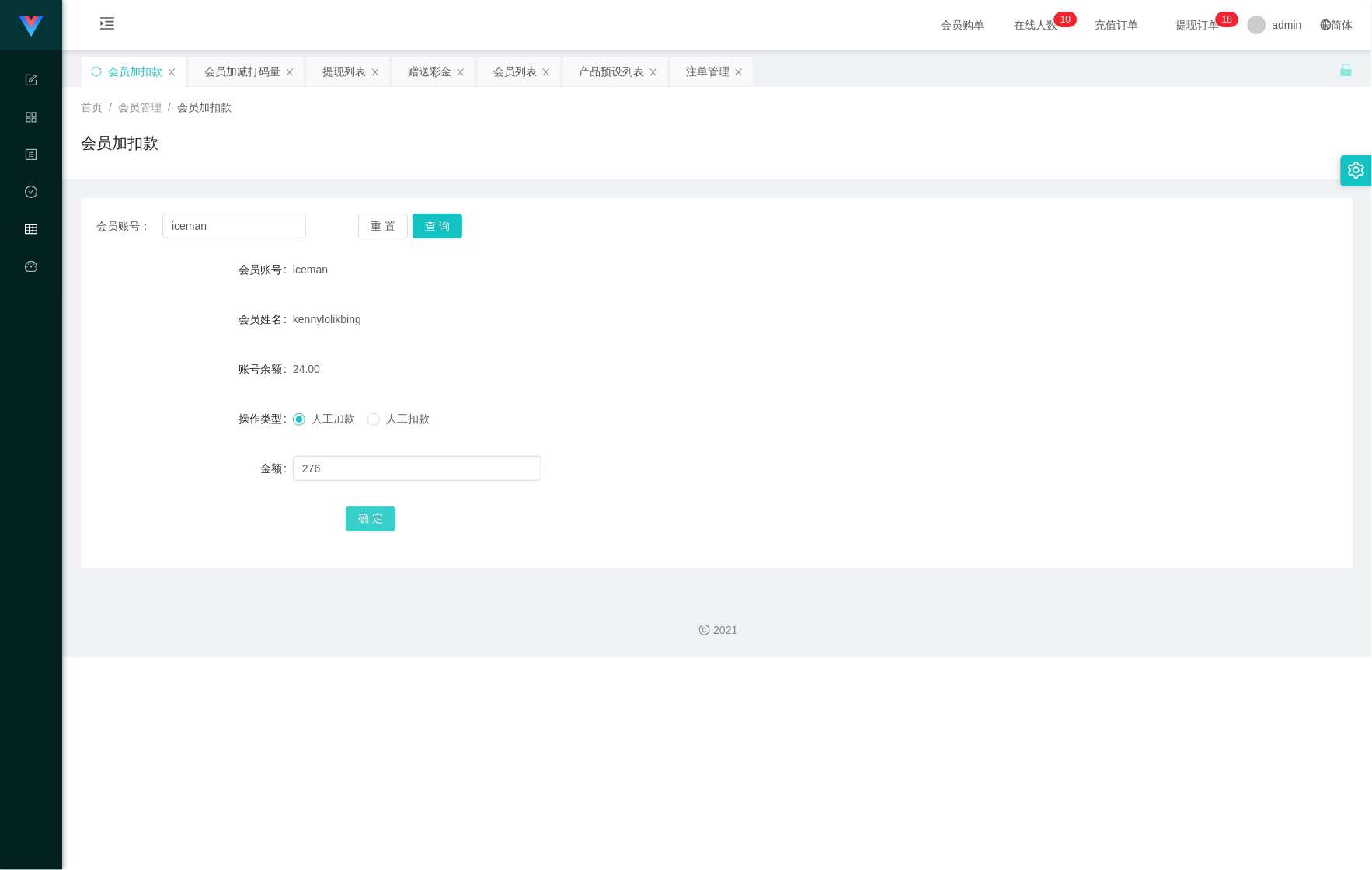
click at [367, 507] on button "确 定" at bounding box center [370, 519] width 49 height 25
click at [230, 68] on div "会员加减打码量" at bounding box center [243, 71] width 76 height 29
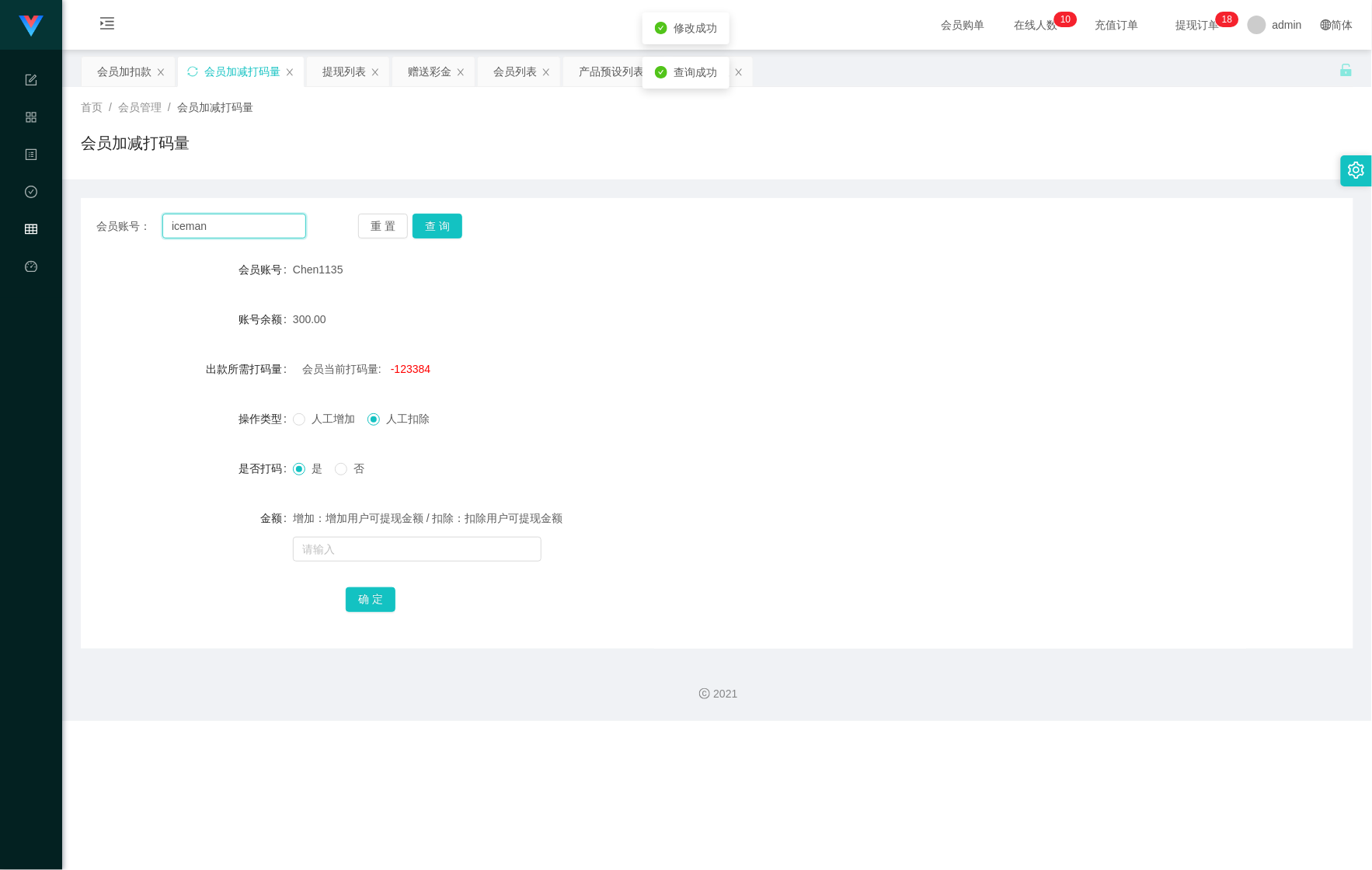
drag, startPoint x: 144, startPoint y: 230, endPoint x: 67, endPoint y: 242, distance: 77.9
click at [63, 241] on main "关闭左侧 关闭右侧 关闭其它 刷新页面 会员加扣款 会员加减打码量 提现列表 赠送彩金 会员列表 产品预设列表 注单管理 首页 / 会员管理 / 会员加减打码…" at bounding box center [717, 349] width 1311 height 599
click at [436, 230] on button "查 询" at bounding box center [437, 226] width 49 height 25
click at [337, 548] on input "text" at bounding box center [417, 549] width 249 height 25
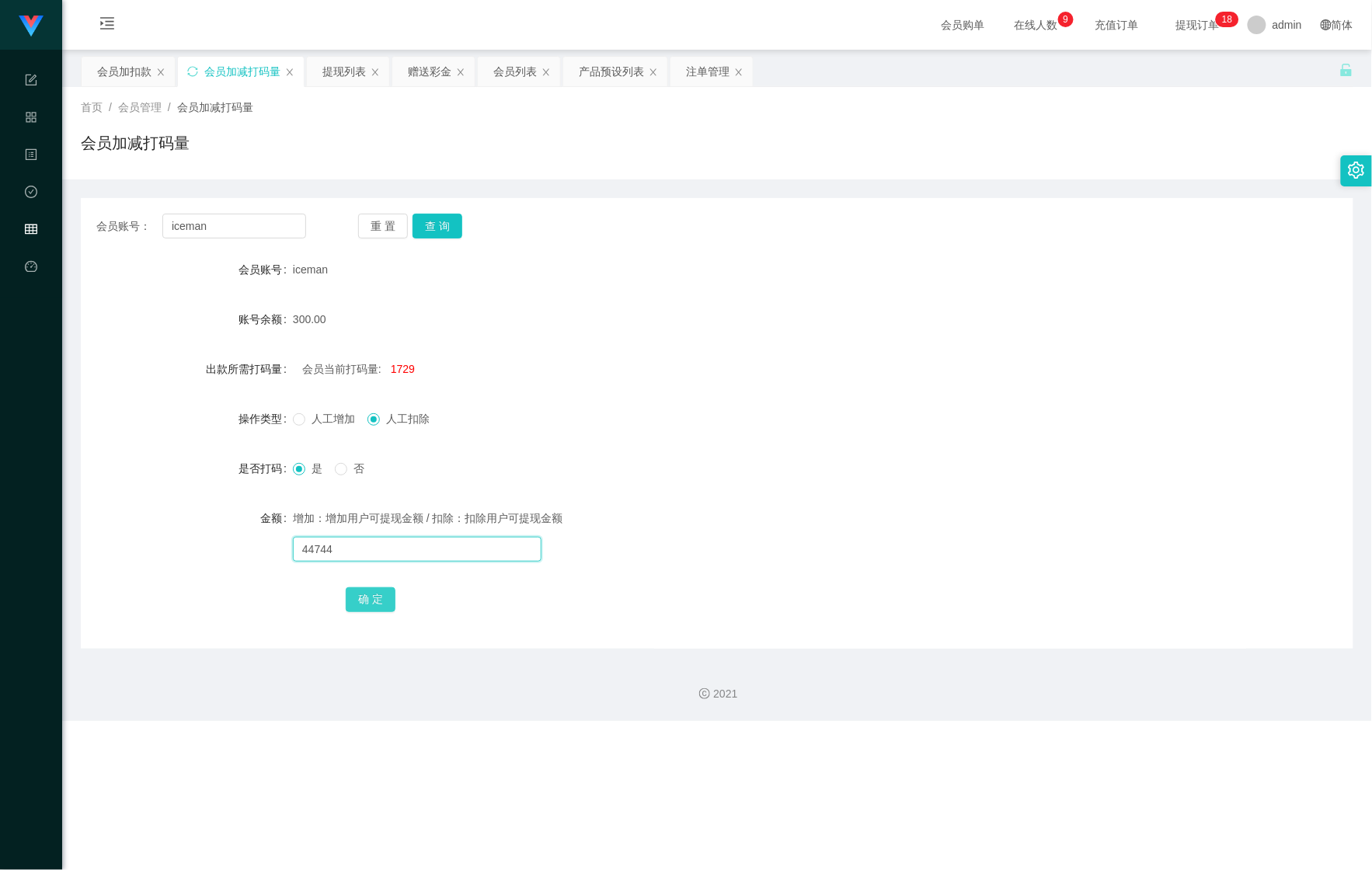
type input "44744"
click at [368, 607] on button "确 定" at bounding box center [370, 599] width 49 height 25
drag, startPoint x: 247, startPoint y: 229, endPoint x: 22, endPoint y: 187, distance: 228.9
click at [55, 215] on section "Shopee Workbench 系统配置 产品管理 内容中心 数据中心 会员管理 平台首页 保存配置 重置配置 整体风格设置 主题色 导航设置 内容区域宽度…" at bounding box center [686, 360] width 1372 height 721
paste input "Vivon0608"
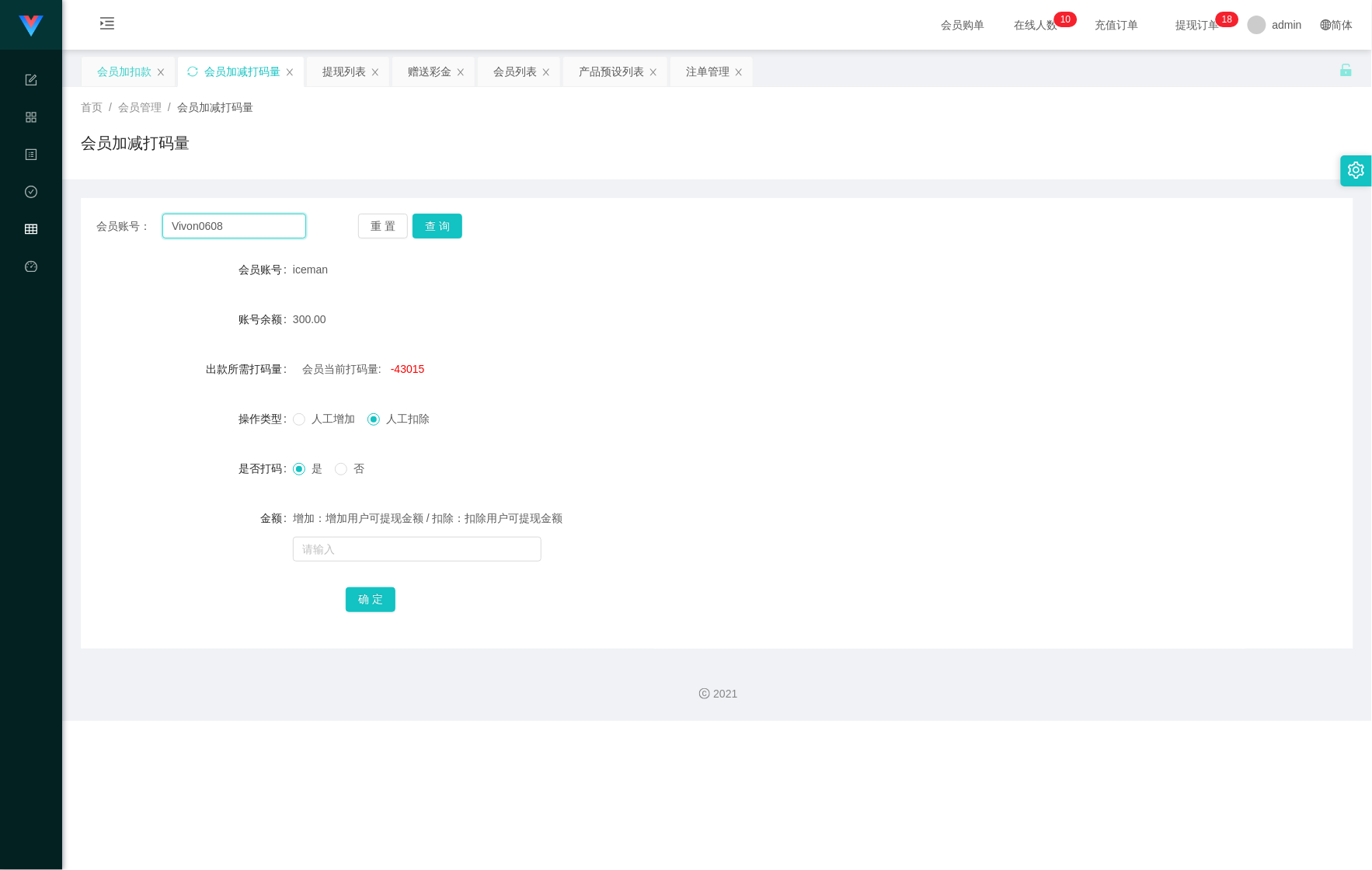
type input "Vivon0608"
click at [100, 78] on div "会员加扣款" at bounding box center [124, 71] width 55 height 29
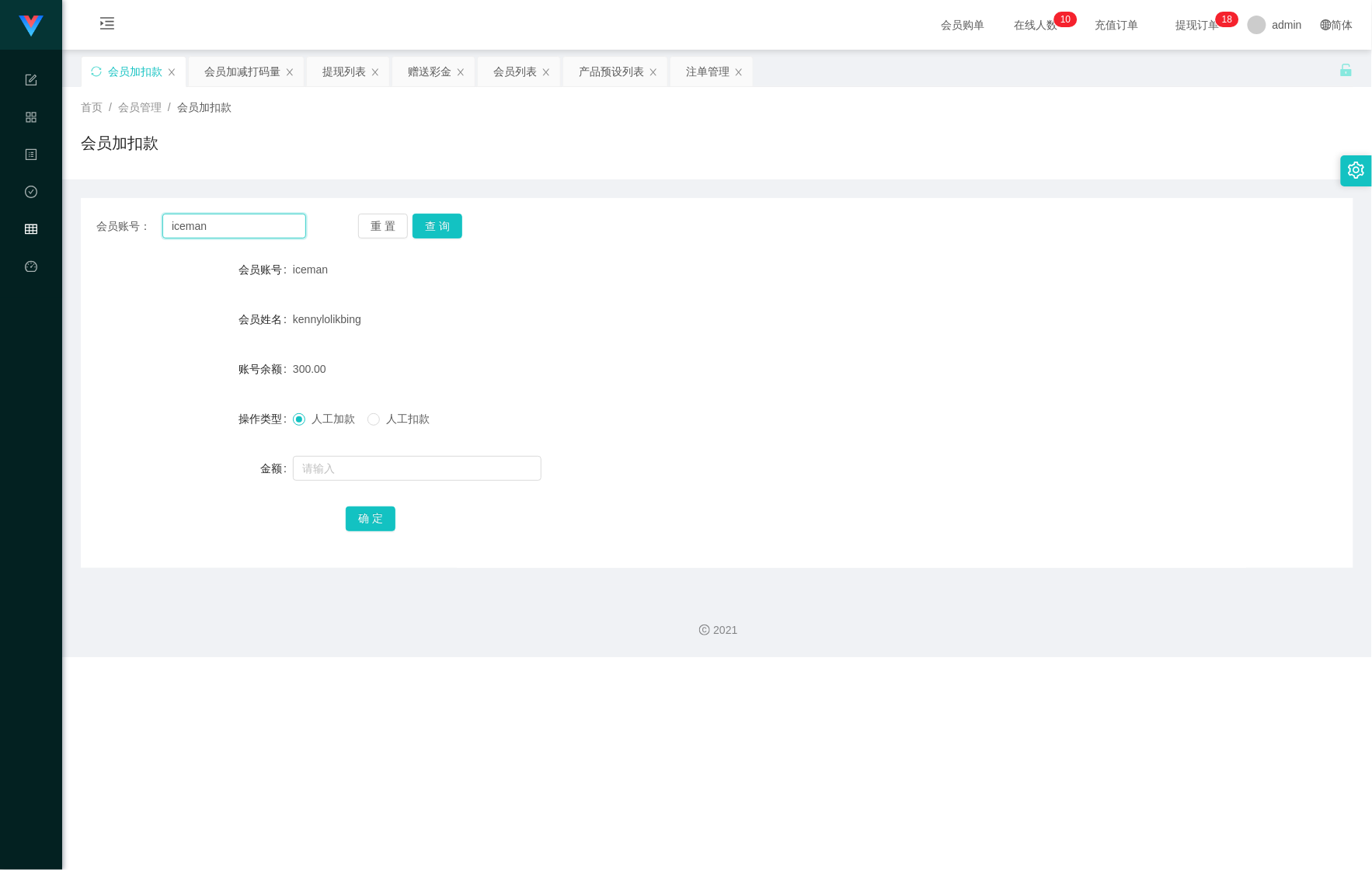
click at [115, 222] on div "会员账号： [PERSON_NAME]" at bounding box center [201, 226] width 210 height 25
paste input "Vivon0608"
type input "Vivon0608"
drag, startPoint x: 456, startPoint y: 230, endPoint x: 450, endPoint y: 243, distance: 14.3
click at [456, 229] on button "查 询" at bounding box center [437, 226] width 49 height 25
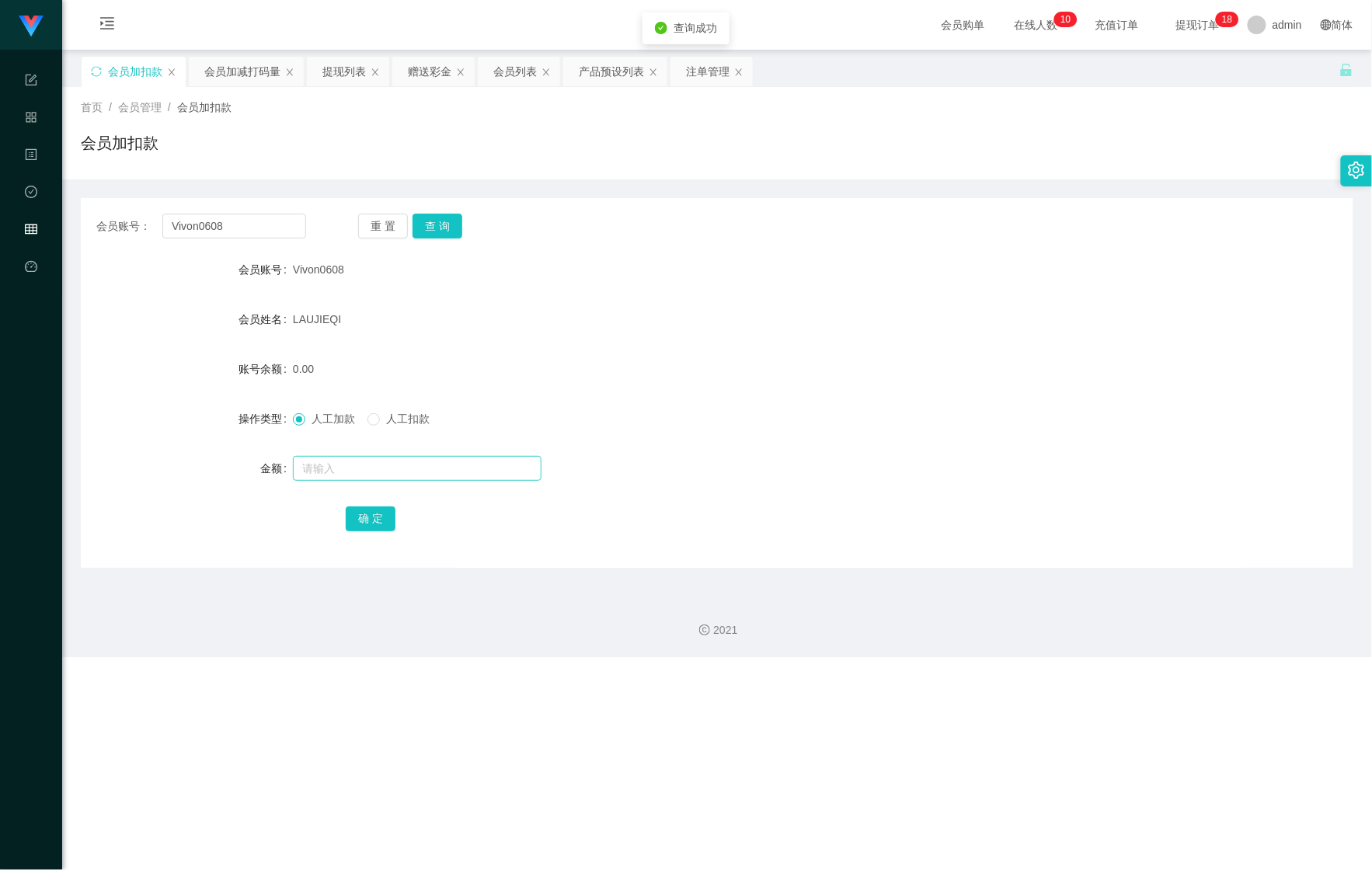
drag, startPoint x: 436, startPoint y: 454, endPoint x: 435, endPoint y: 464, distance: 10.0
click at [435, 464] on div at bounding box center [664, 468] width 743 height 31
click at [434, 466] on input "text" at bounding box center [417, 468] width 249 height 25
type input "300"
click at [373, 519] on button "确 定" at bounding box center [370, 519] width 49 height 25
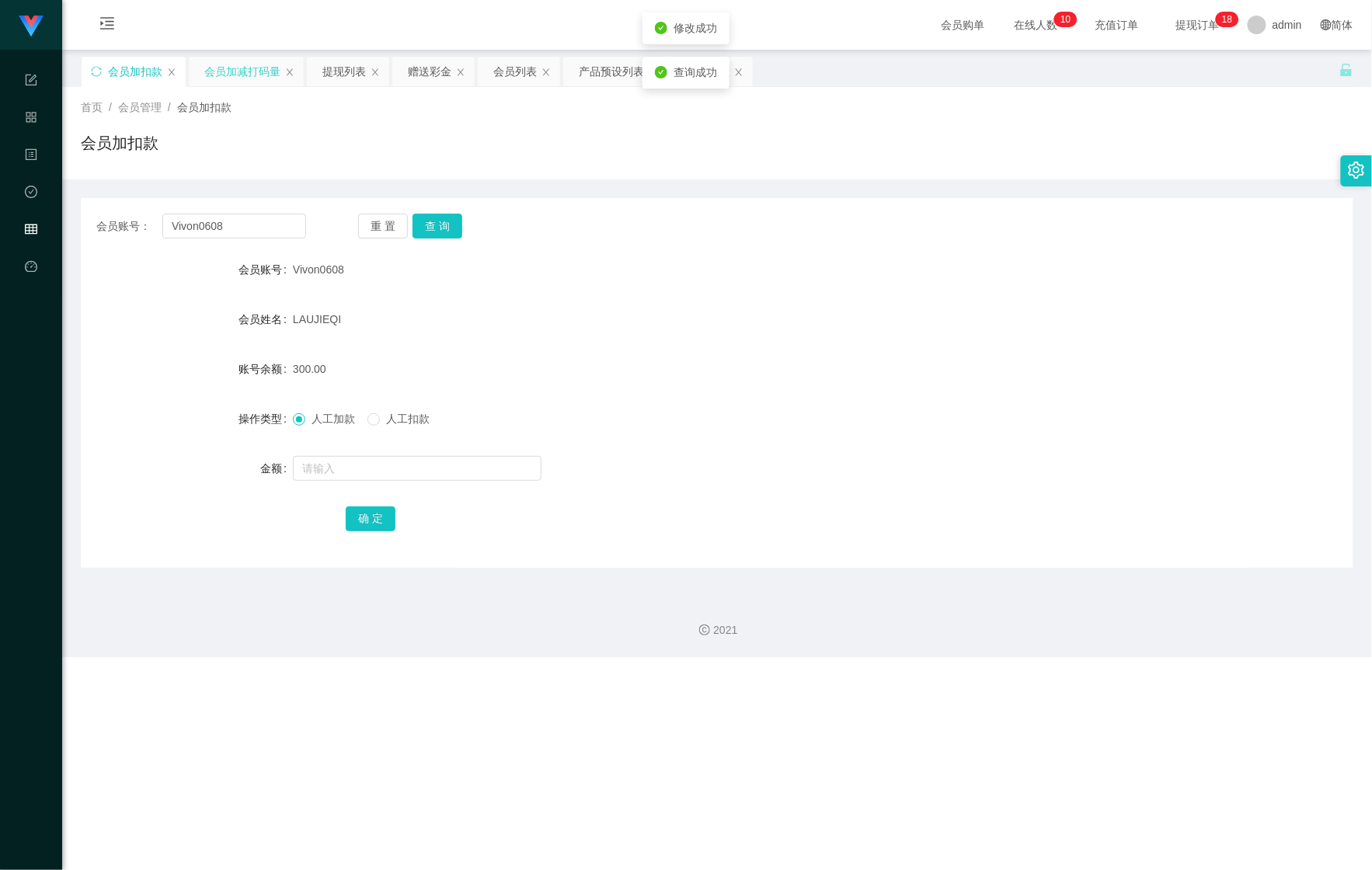
click at [207, 73] on div "会员加减打码量" at bounding box center [243, 71] width 76 height 29
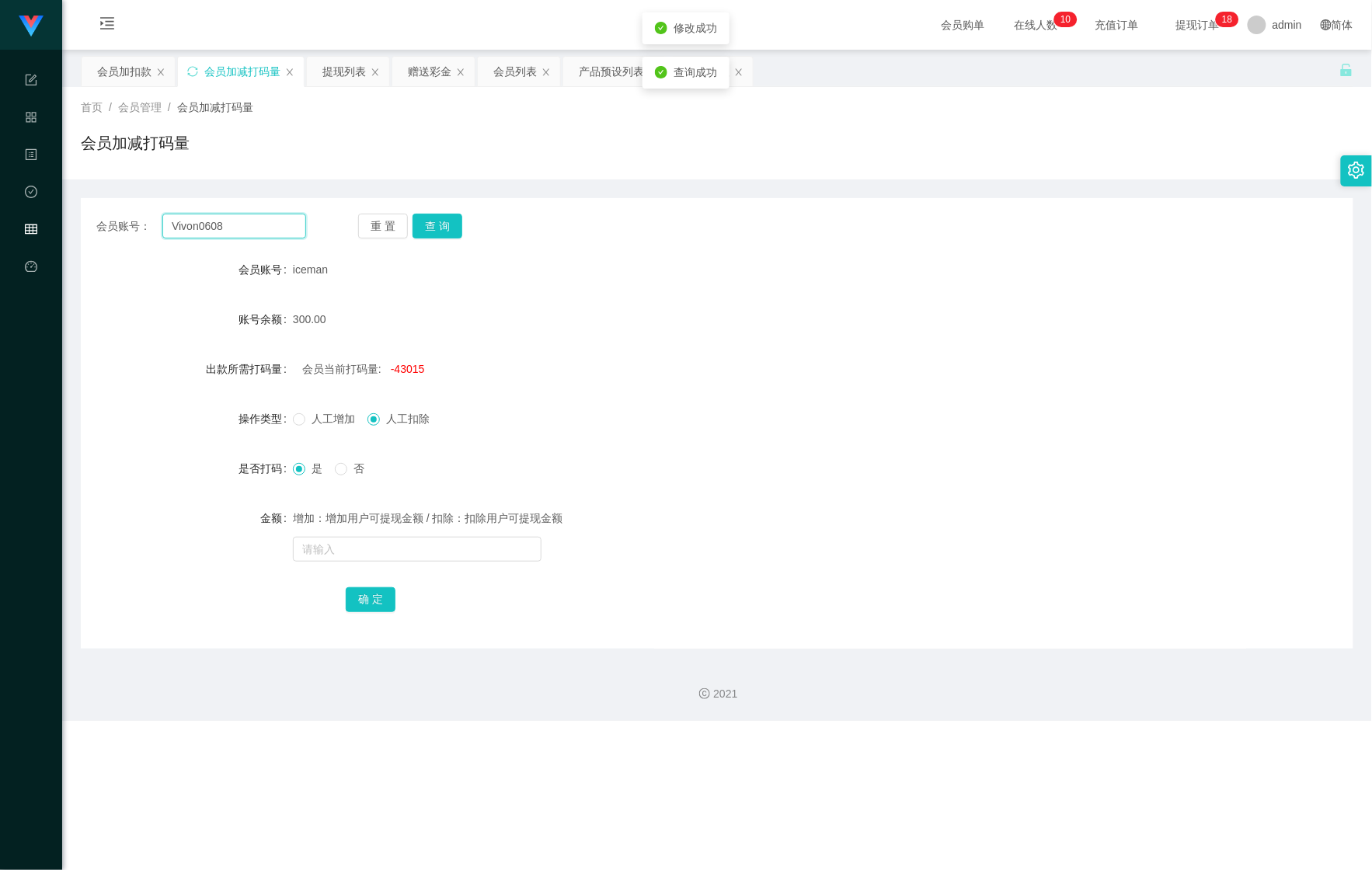
drag, startPoint x: 255, startPoint y: 218, endPoint x: 64, endPoint y: 223, distance: 191.1
click at [79, 222] on main "关闭左侧 关闭右侧 关闭其它 刷新页面 会员加扣款 会员加减打码量 提现列表 赠送彩金 会员列表 产品预设列表 注单管理 首页 / 会员管理 / 会员加减打码…" at bounding box center [717, 349] width 1311 height 599
drag, startPoint x: 430, startPoint y: 221, endPoint x: 452, endPoint y: 290, distance: 72.4
click at [430, 221] on button "查 询" at bounding box center [437, 226] width 49 height 25
click at [432, 561] on input "text" at bounding box center [417, 549] width 249 height 25
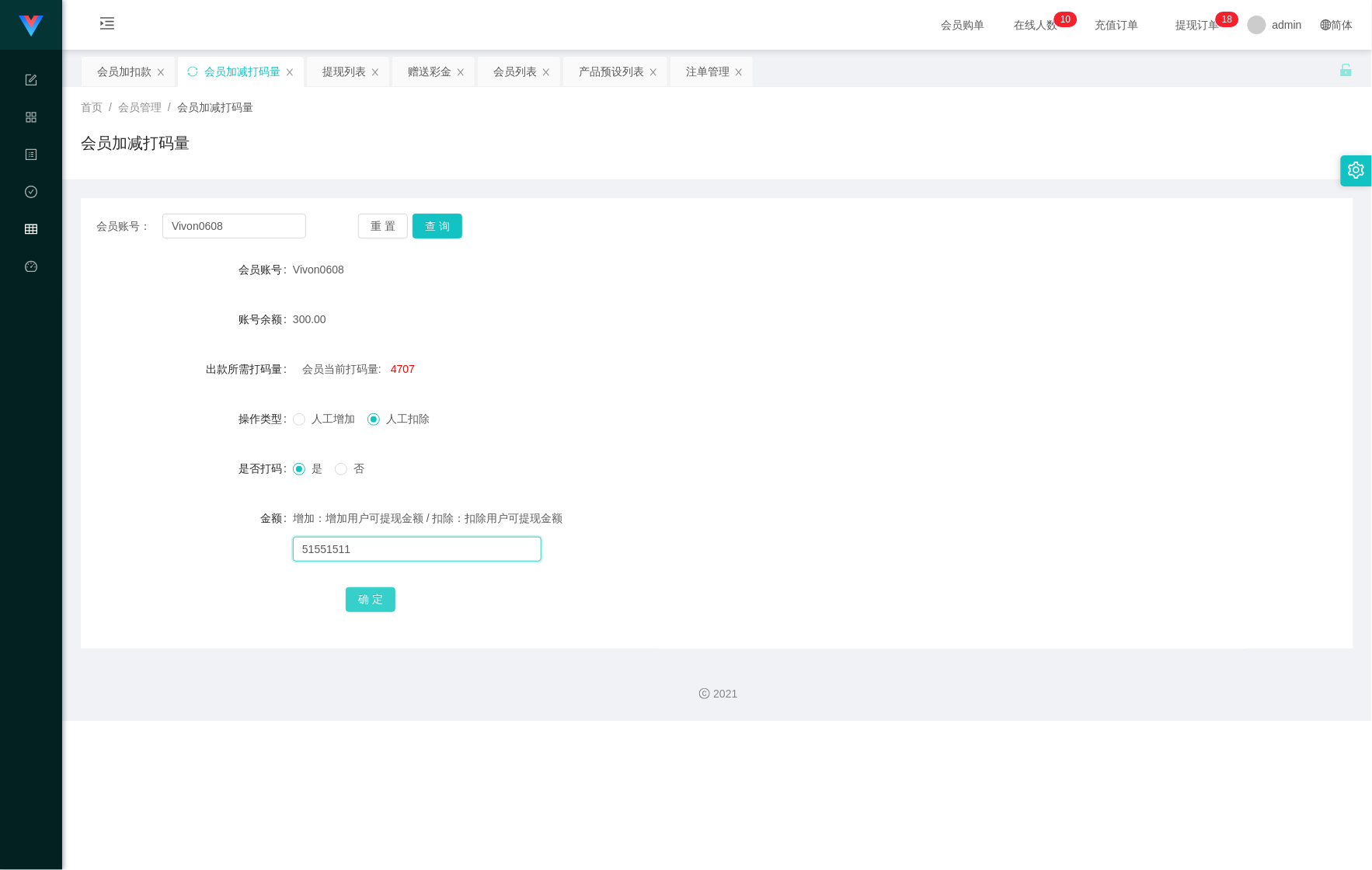
type input "51551511"
click at [377, 600] on button "确 定" at bounding box center [370, 599] width 49 height 25
click at [139, 80] on div "会员加扣款" at bounding box center [124, 71] width 55 height 29
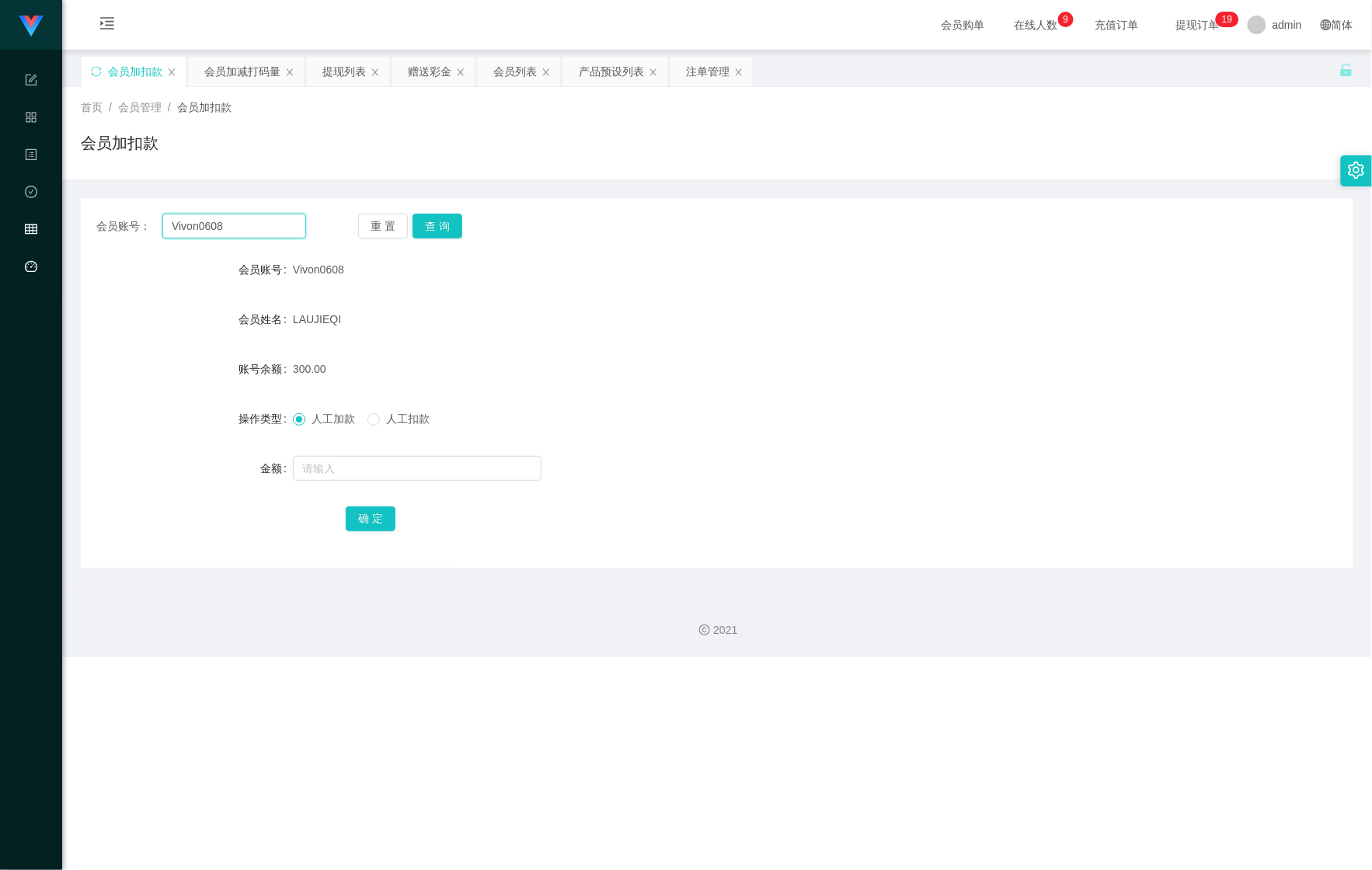
drag, startPoint x: 272, startPoint y: 216, endPoint x: 25, endPoint y: 239, distance: 248.1
click at [26, 239] on section "Shopee Workbench 系统配置 产品管理 内容中心 数据中心 会员管理 平台首页 保存配置 重置配置 整体风格设置 主题色 导航设置 内容区域宽度…" at bounding box center [686, 328] width 1372 height 657
paste input "Chen1135"
type input "Chen1135"
click at [452, 238] on button "查 询" at bounding box center [437, 226] width 49 height 25
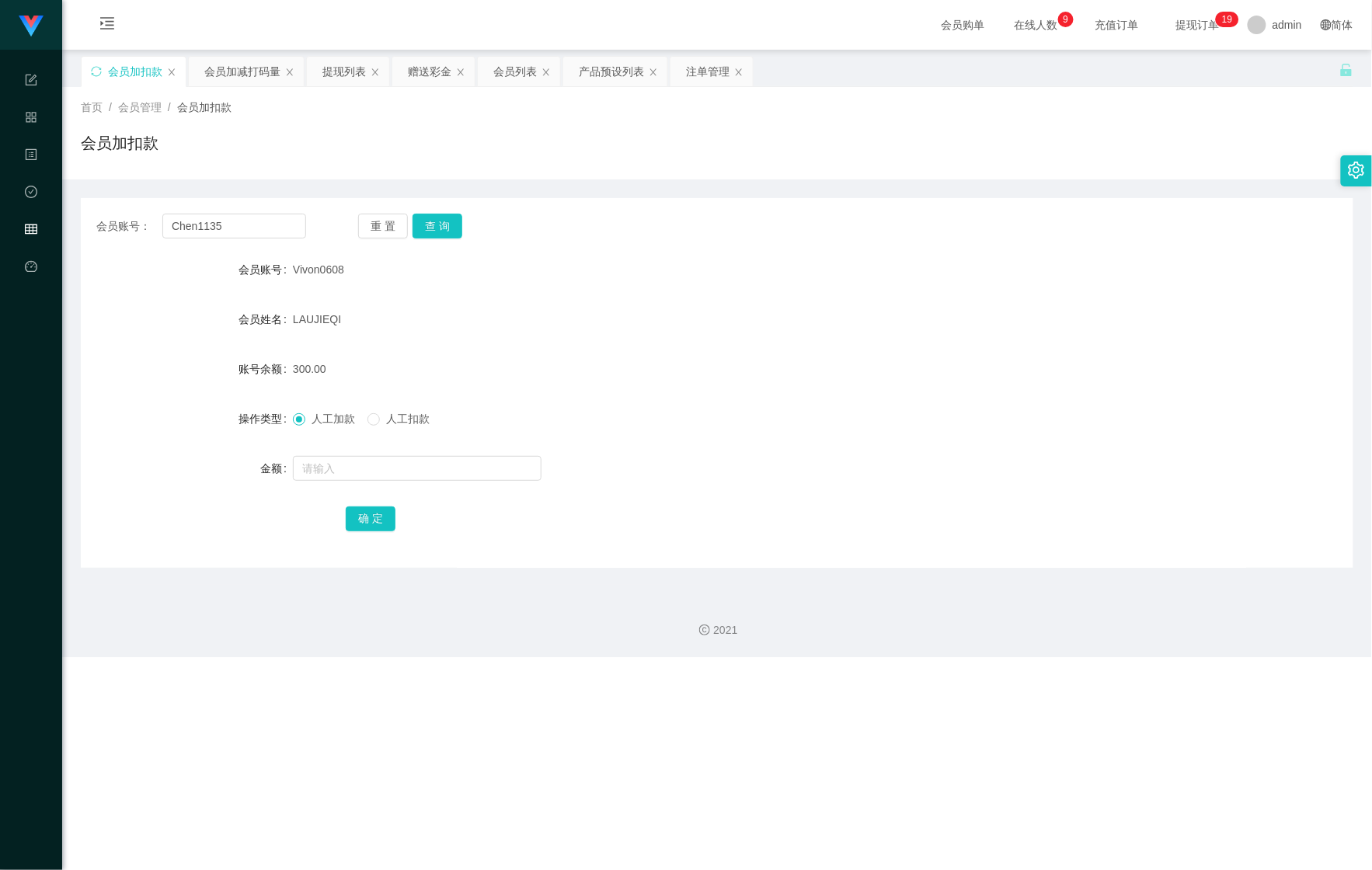
click at [430, 244] on div "会员账号： Chen1135 重 置 查 询 会员账号 Vivon0608 会员姓名 LAUJIEQI 账号余额 300.00 操作类型 人工加款 人工扣款 …" at bounding box center [716, 383] width 1272 height 370
drag, startPoint x: 355, startPoint y: 486, endPoint x: 358, endPoint y: 472, distance: 14.3
click at [355, 483] on form "会员账号 Chen1135 会员姓名 [PERSON_NAME] 账号余额 390.00 操作类型 人工加款 人工扣款 金额 确 定" at bounding box center [716, 393] width 1272 height 280
click at [359, 472] on input "text" at bounding box center [417, 468] width 249 height 25
type input "110"
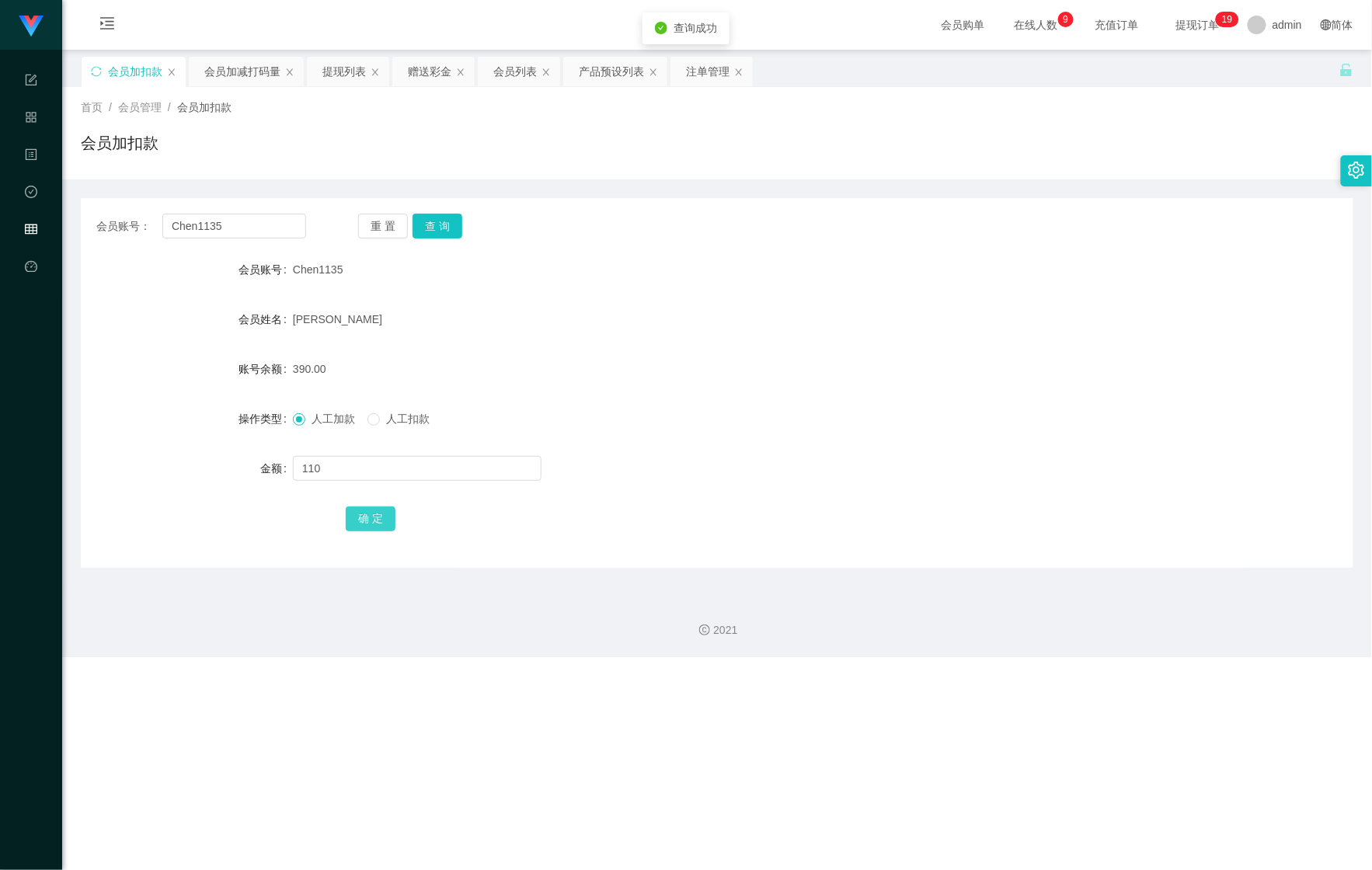
click at [362, 514] on button "确 定" at bounding box center [370, 519] width 49 height 25
click at [234, 56] on div "会员加减打码量" at bounding box center [243, 71] width 76 height 29
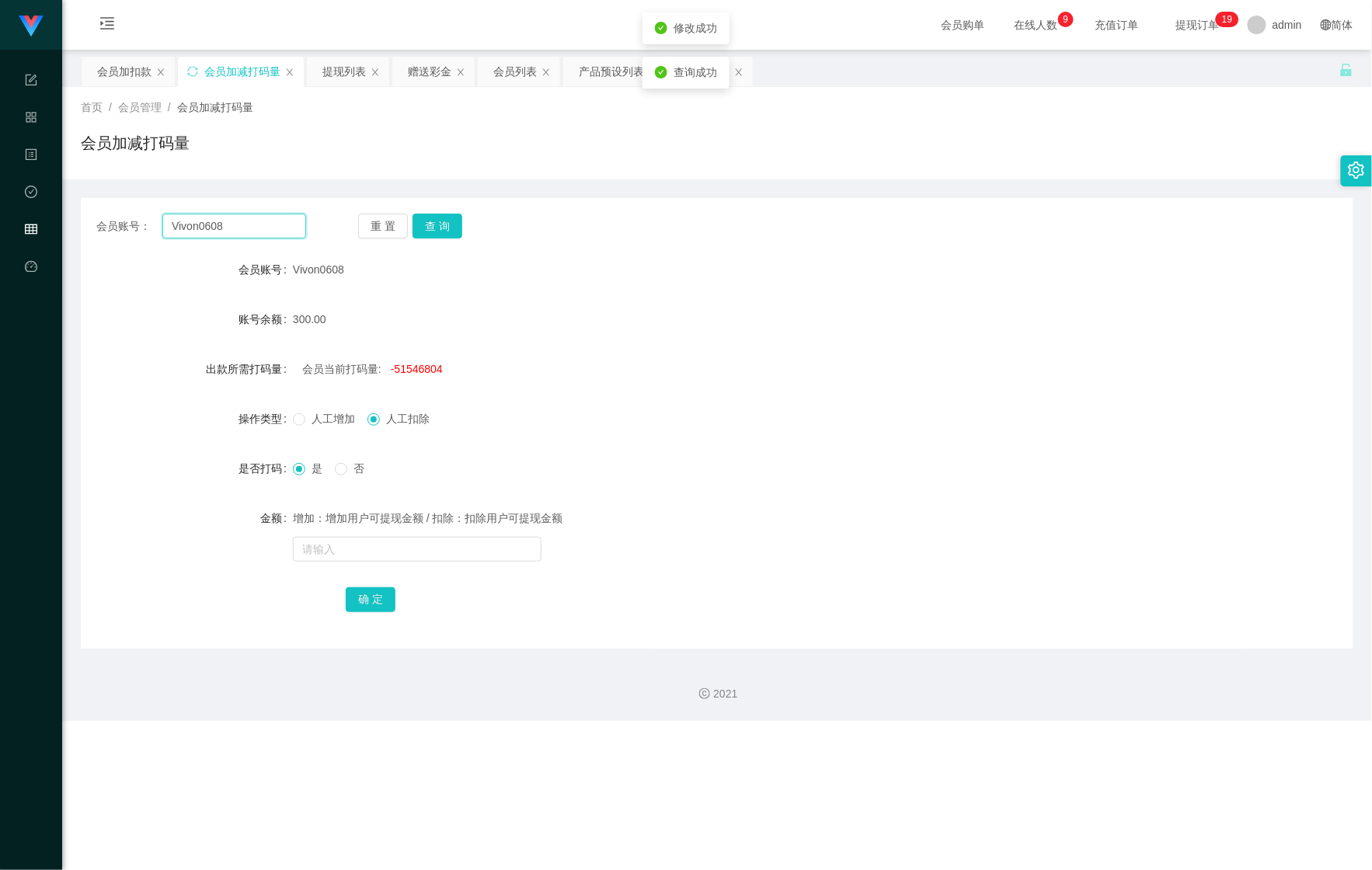
drag, startPoint x: 241, startPoint y: 224, endPoint x: 159, endPoint y: 222, distance: 82.0
click at [159, 222] on div "会员账号： Vivon0608" at bounding box center [201, 226] width 210 height 25
paste input "Chen1135"
type input "Chen1135"
click at [107, 74] on div "会员加扣款" at bounding box center [124, 71] width 55 height 29
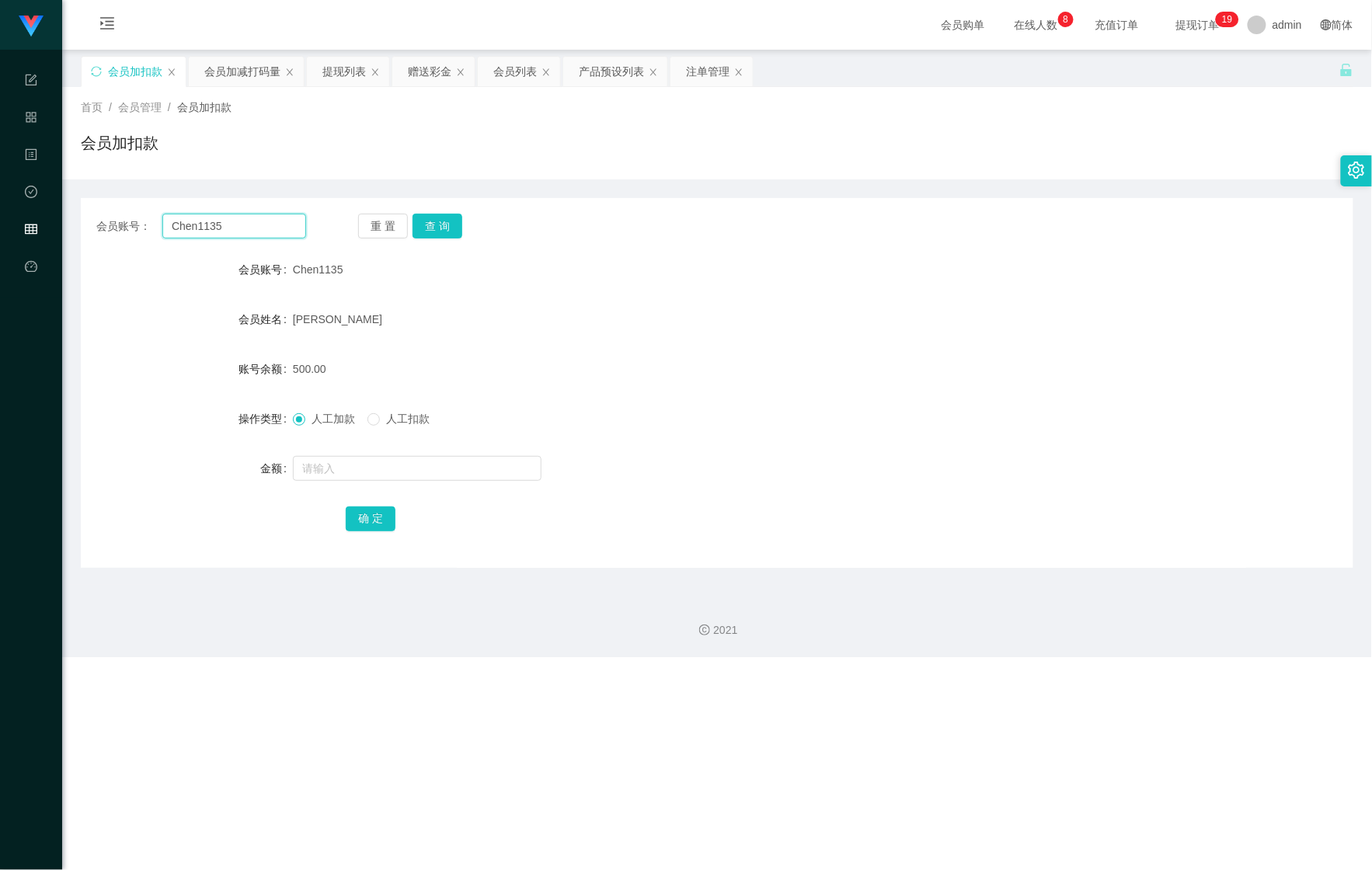
click at [47, 208] on section "Shopee Workbench 系统配置 产品管理 内容中心 数据中心 会员管理 平台首页 保存配置 重置配置 整体风格设置 主题色 导航设置 内容区域宽度…" at bounding box center [686, 328] width 1372 height 657
paste input "jianluen"
type input "jianluen"
click at [442, 223] on button "查 询" at bounding box center [437, 226] width 49 height 25
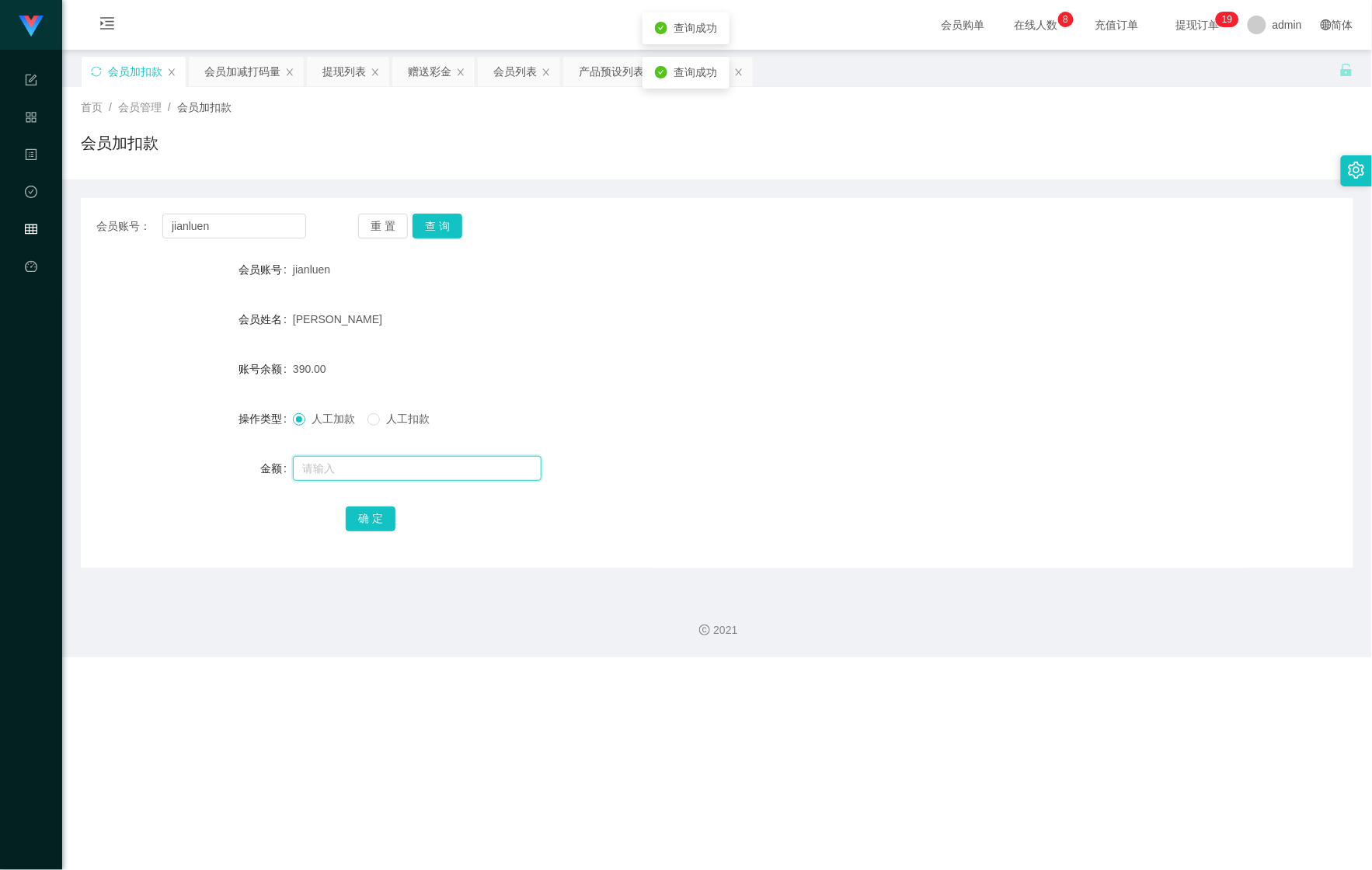
click at [352, 479] on input "text" at bounding box center [417, 468] width 249 height 25
type input "1210"
click at [379, 507] on button "确 定" at bounding box center [370, 519] width 49 height 25
click at [227, 81] on div "会员加减打码量" at bounding box center [243, 71] width 76 height 29
